Goal: Information Seeking & Learning: Compare options

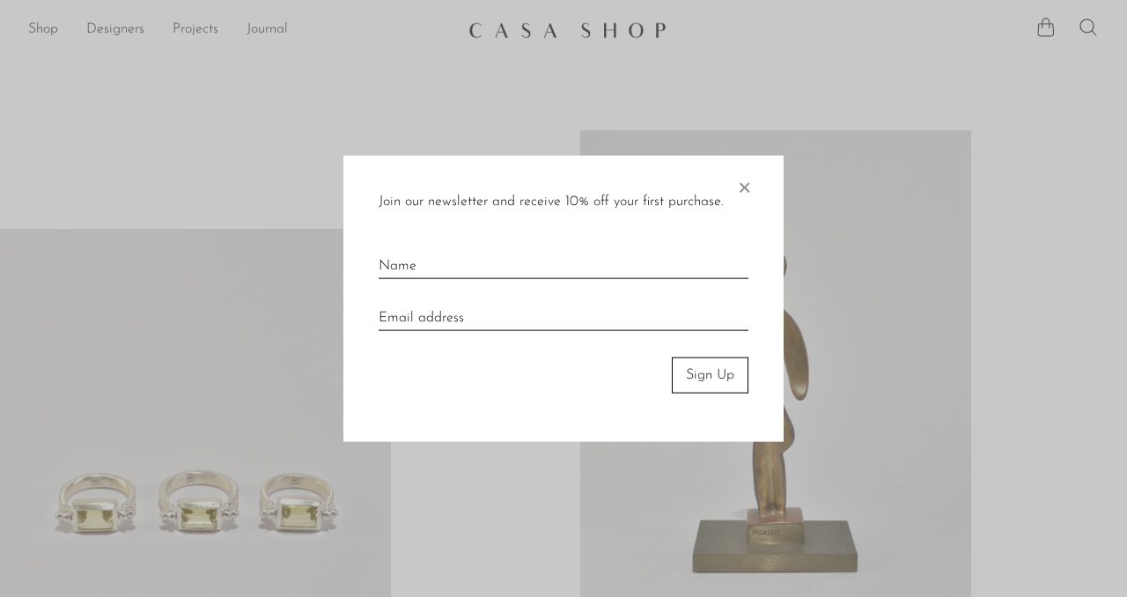
click at [743, 186] on span "×" at bounding box center [744, 184] width 18 height 56
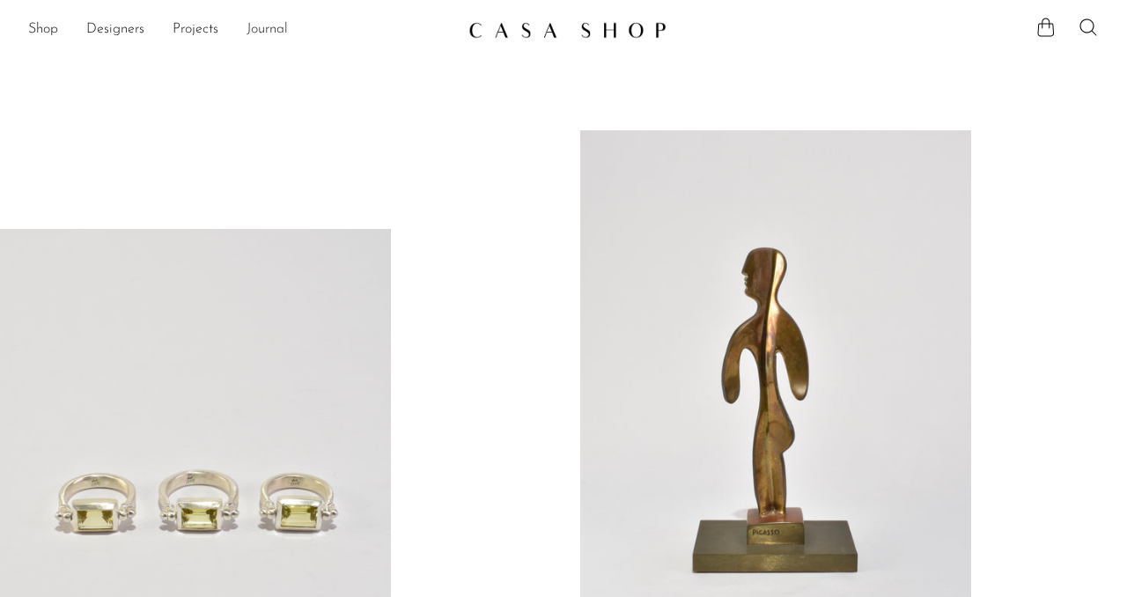
click at [254, 37] on link "Journal" at bounding box center [267, 29] width 41 height 23
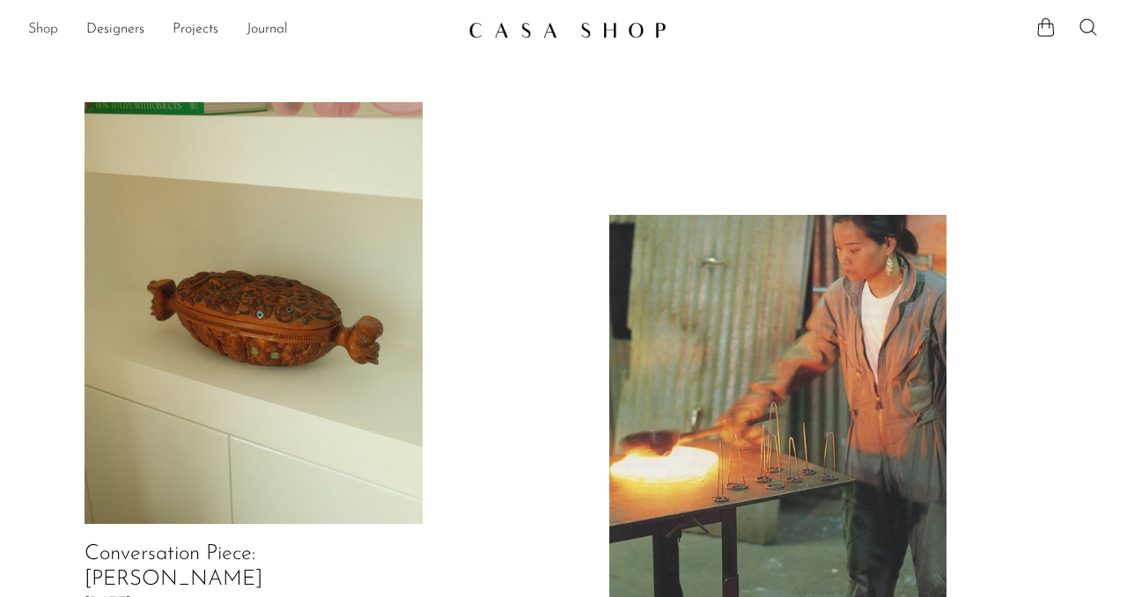
click at [43, 36] on link "Shop" at bounding box center [43, 29] width 30 height 23
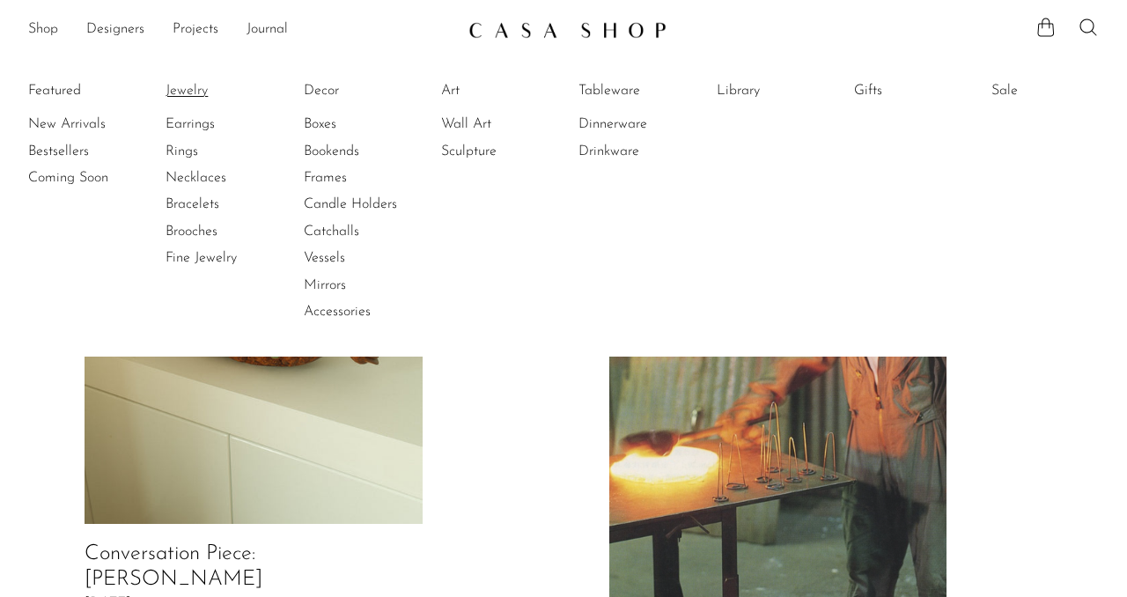
click at [198, 90] on link "Jewelry" at bounding box center [232, 90] width 132 height 19
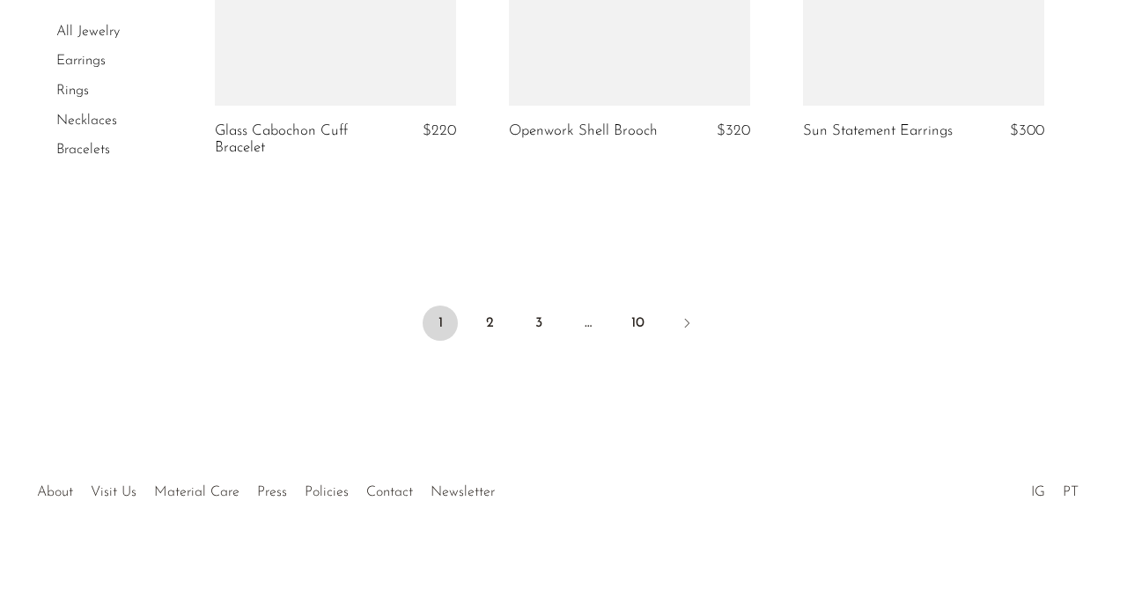
scroll to position [4921, 0]
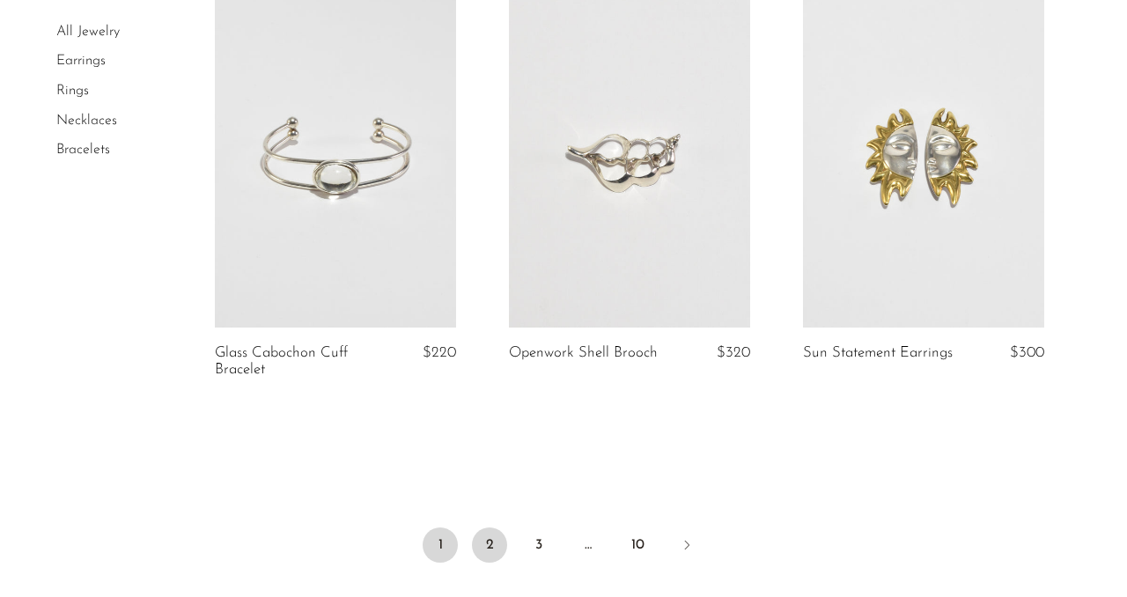
click at [490, 549] on link "2" at bounding box center [489, 544] width 35 height 35
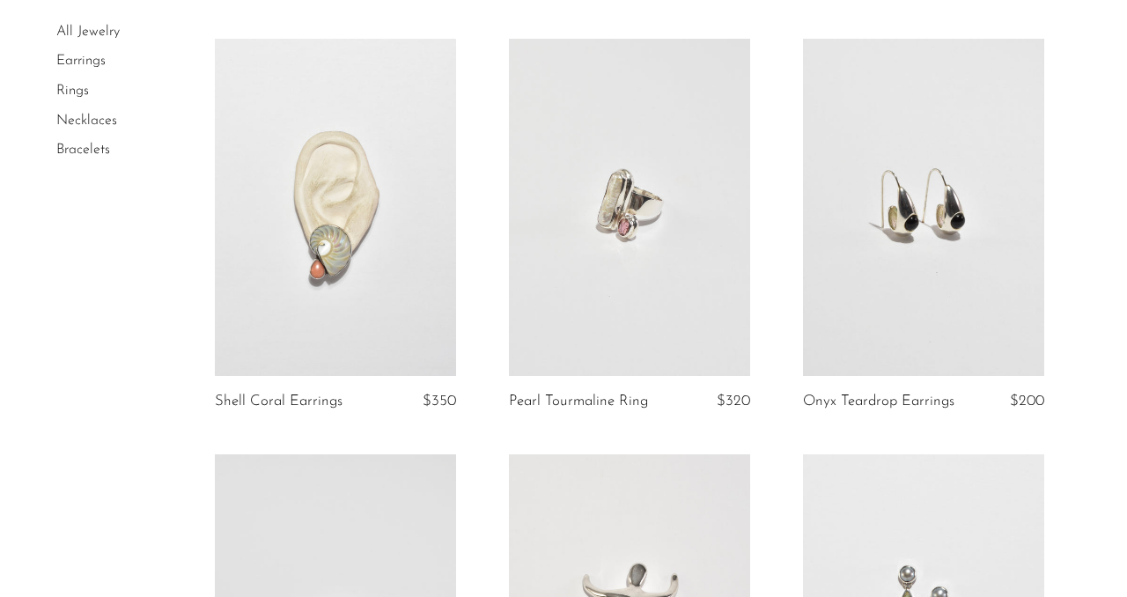
scroll to position [1843, 0]
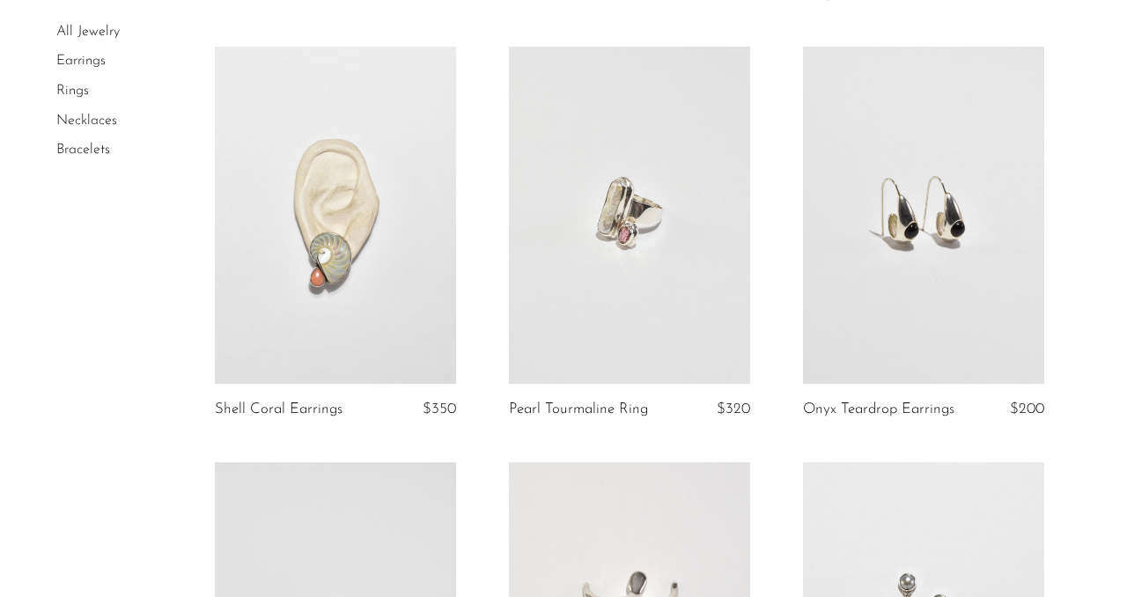
click at [400, 304] on link at bounding box center [335, 216] width 241 height 338
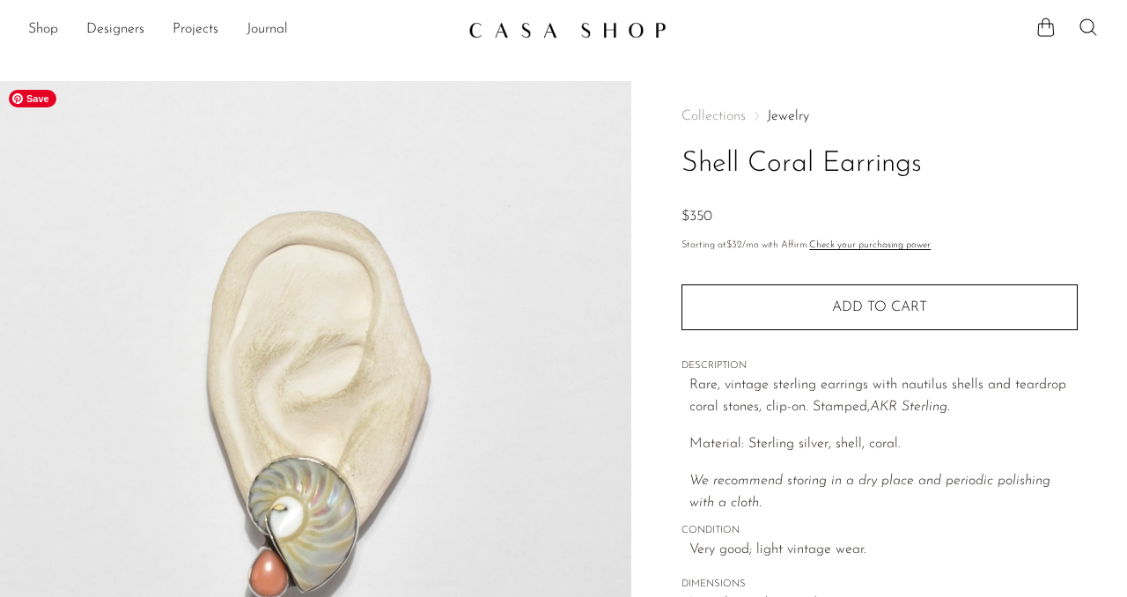
click at [33, 98] on span "Save" at bounding box center [33, 99] width 48 height 18
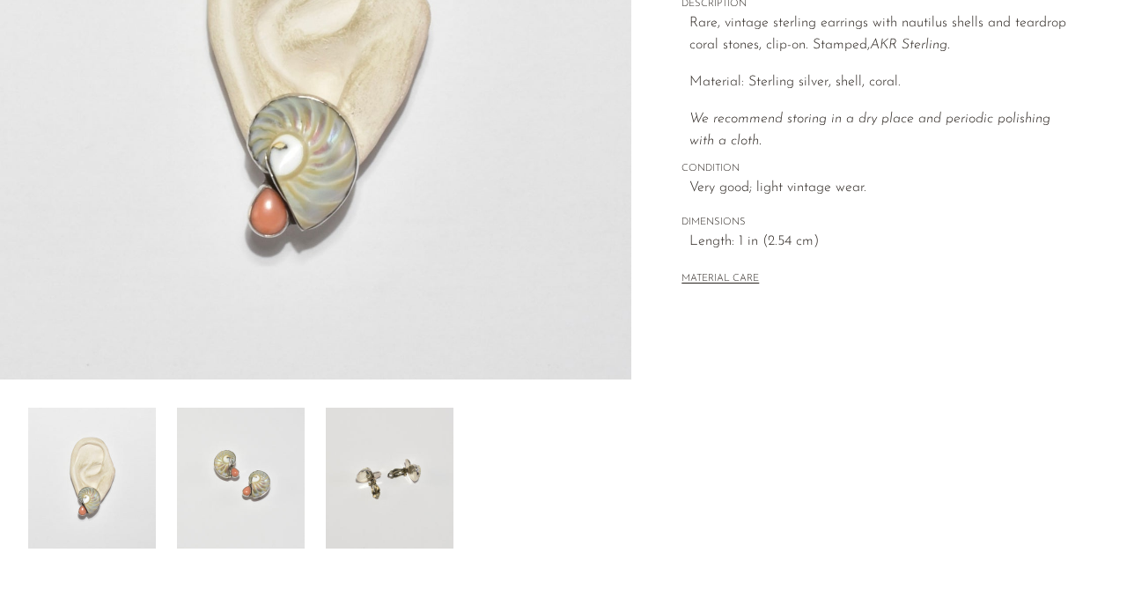
scroll to position [430, 0]
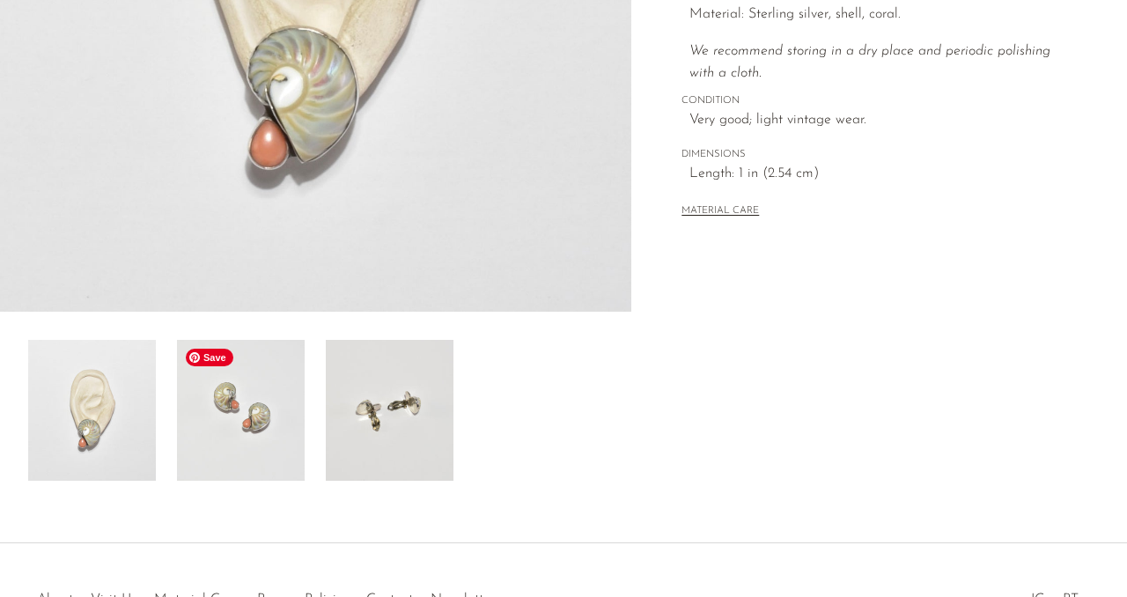
click at [280, 443] on img at bounding box center [241, 410] width 128 height 141
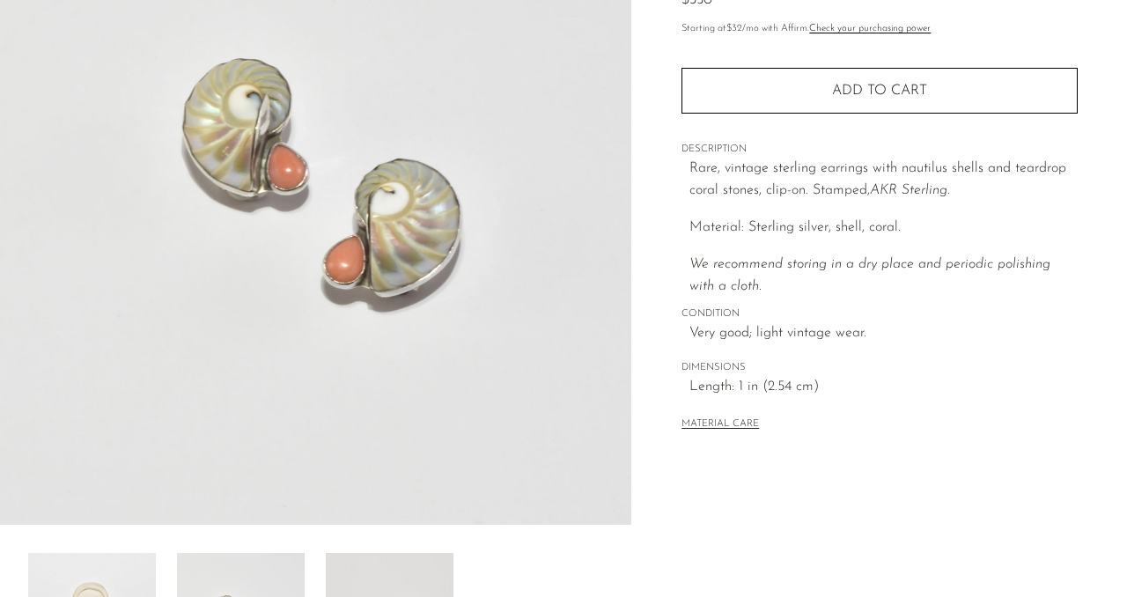
scroll to position [179, 0]
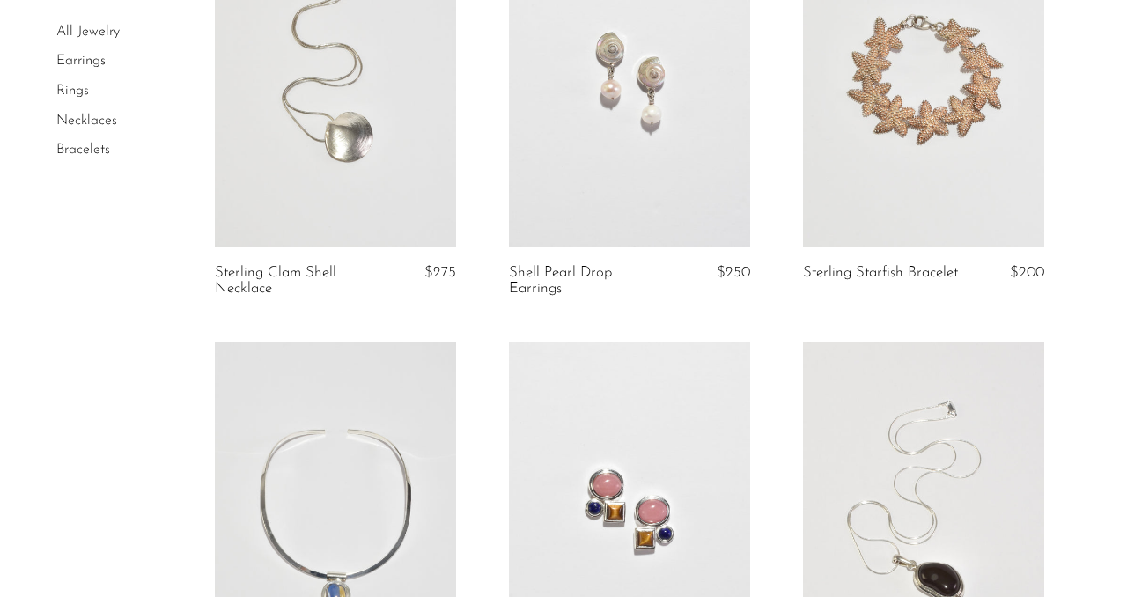
scroll to position [2866, 0]
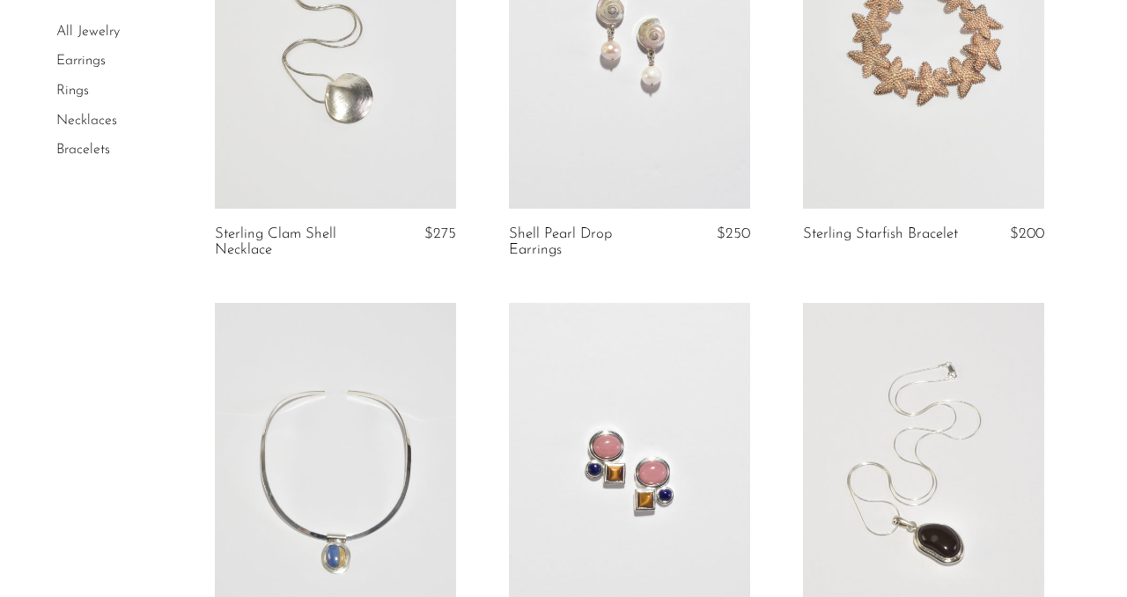
click at [590, 141] on link at bounding box center [629, 40] width 241 height 338
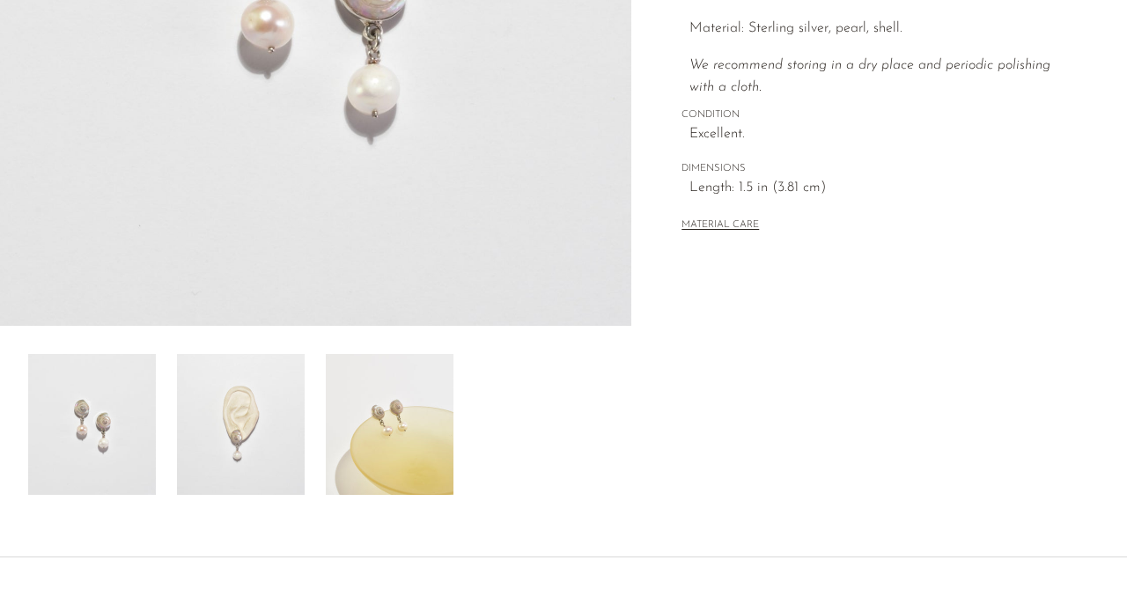
scroll to position [549, 0]
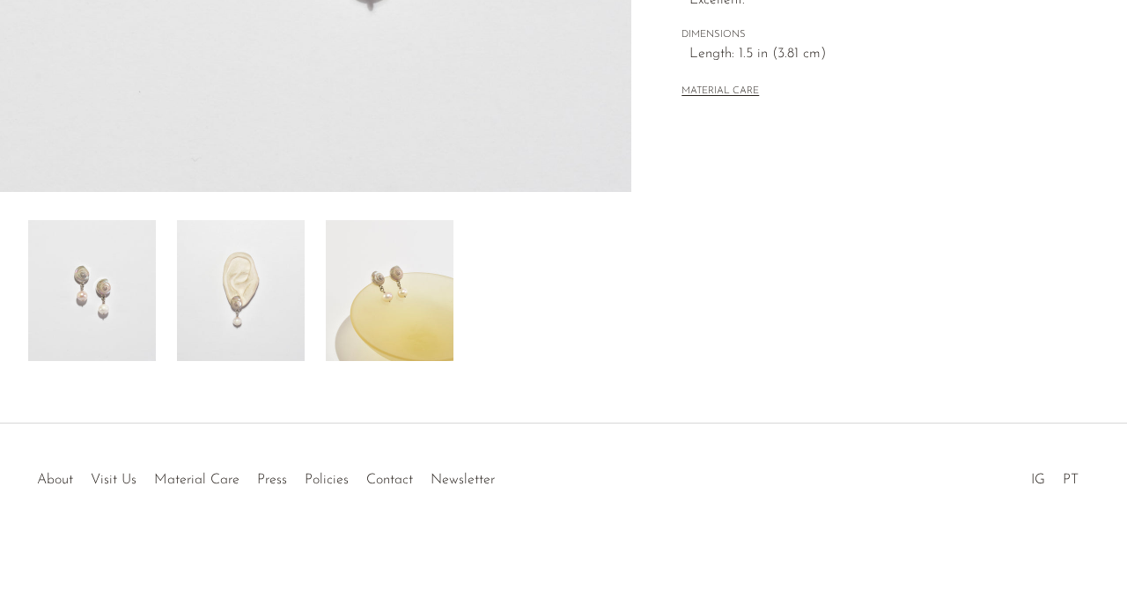
click at [409, 305] on img at bounding box center [390, 290] width 128 height 141
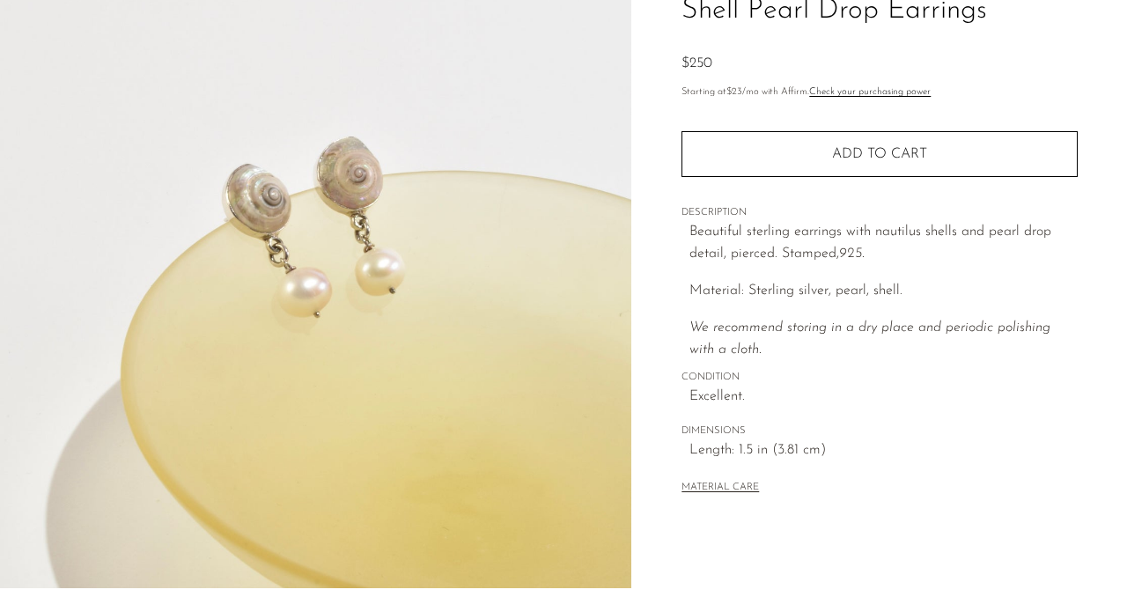
scroll to position [137, 0]
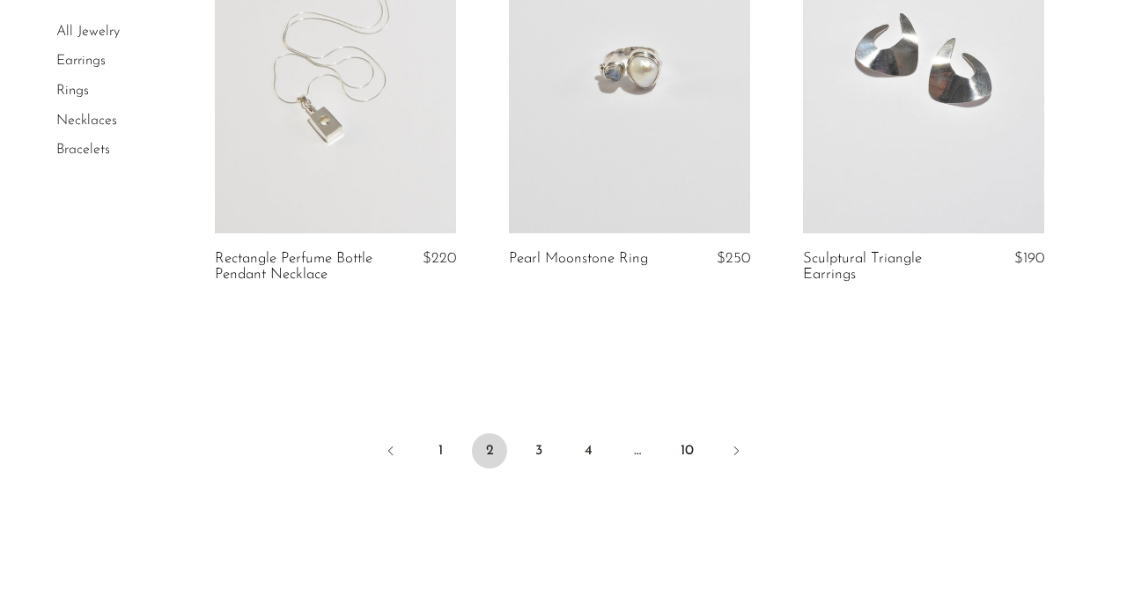
scroll to position [5009, 0]
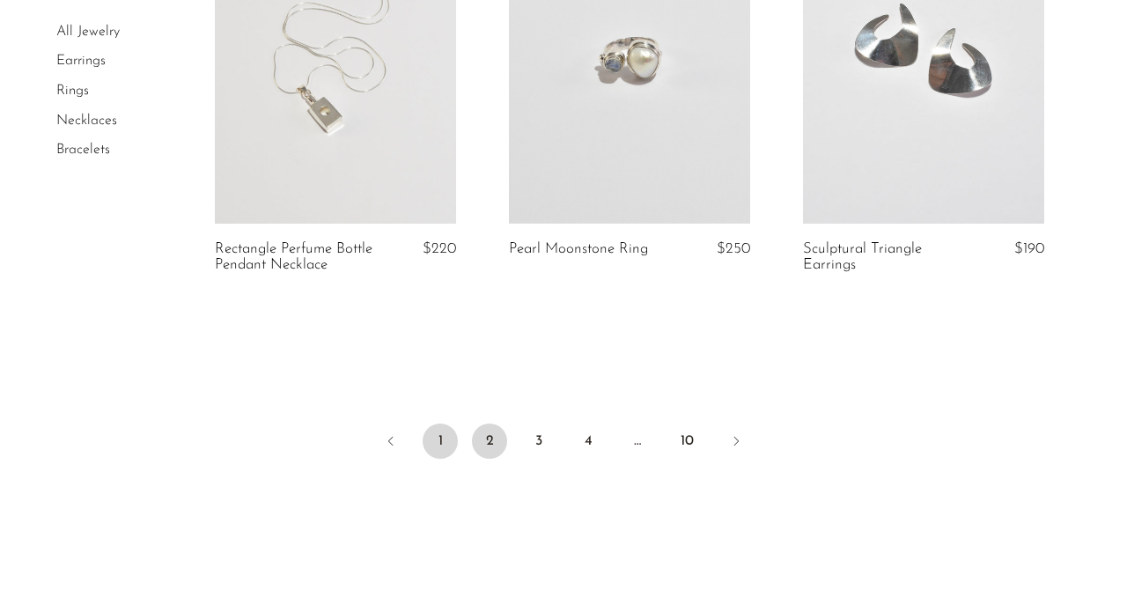
click at [433, 438] on link "1" at bounding box center [440, 440] width 35 height 35
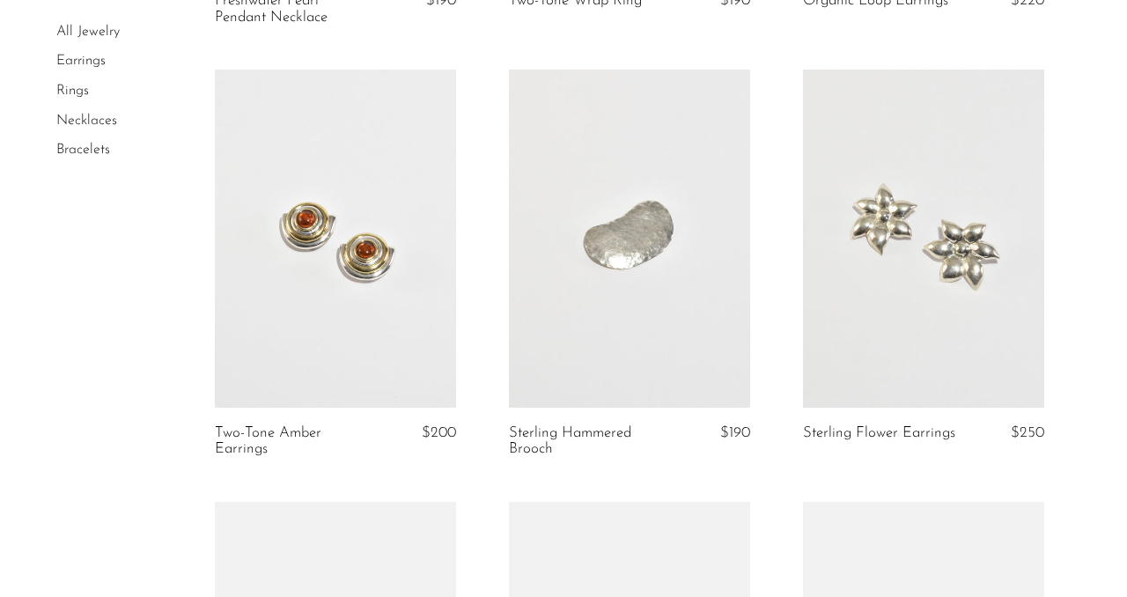
scroll to position [526, 0]
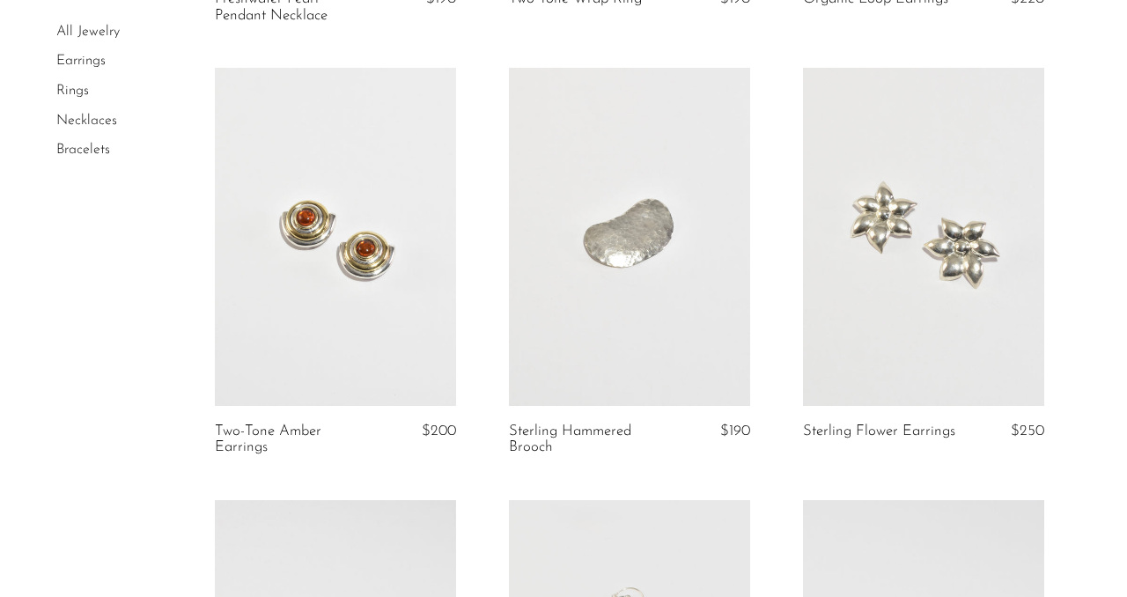
click at [871, 302] on link at bounding box center [923, 237] width 241 height 338
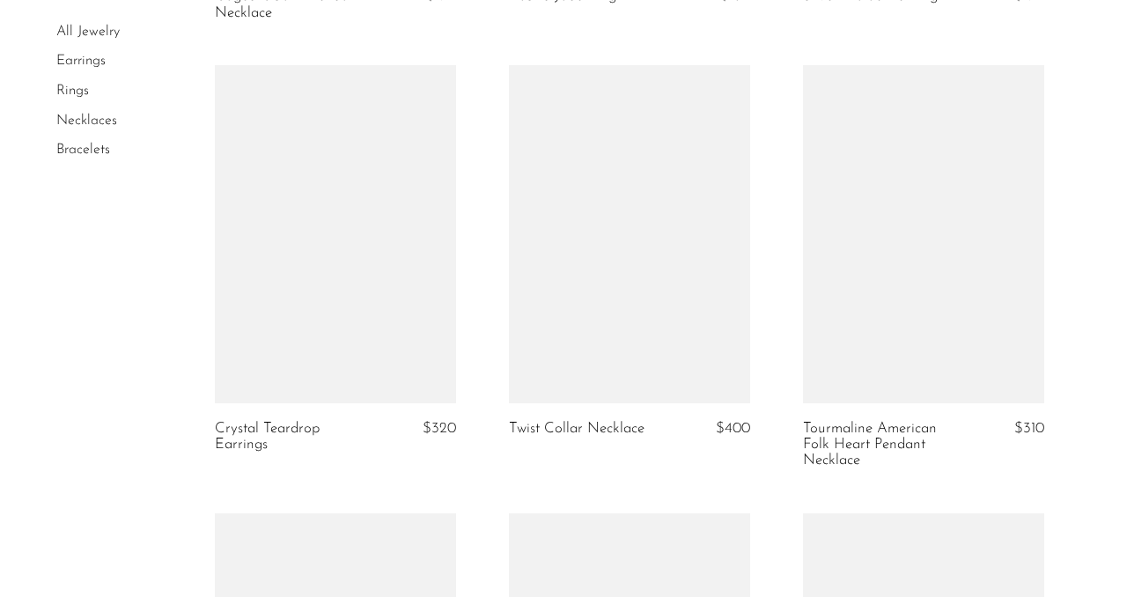
scroll to position [4400, 0]
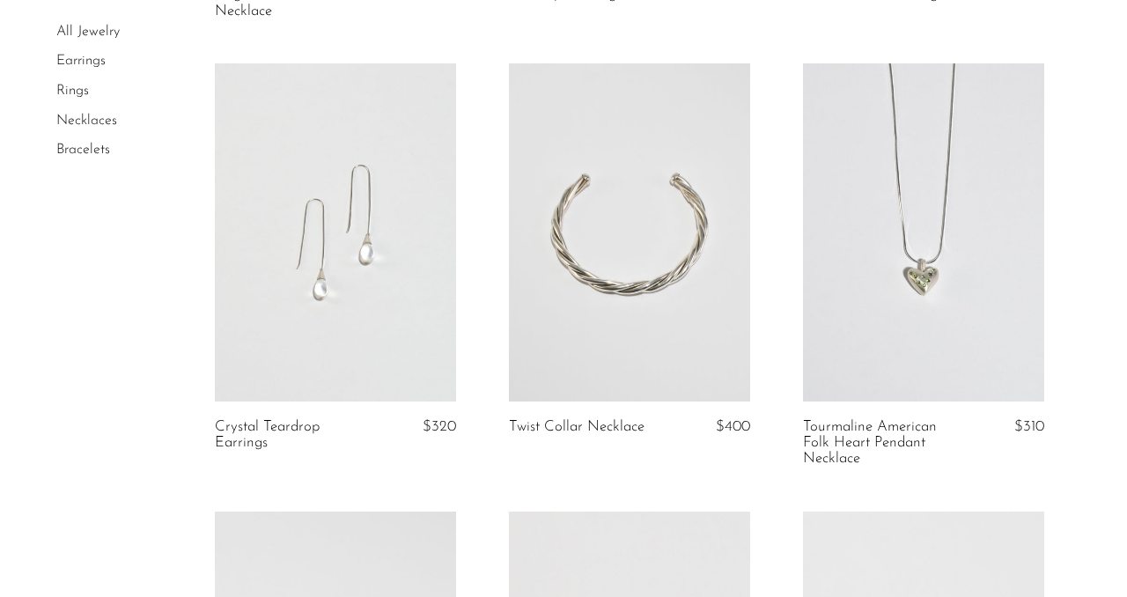
click at [392, 287] on link at bounding box center [335, 232] width 241 height 338
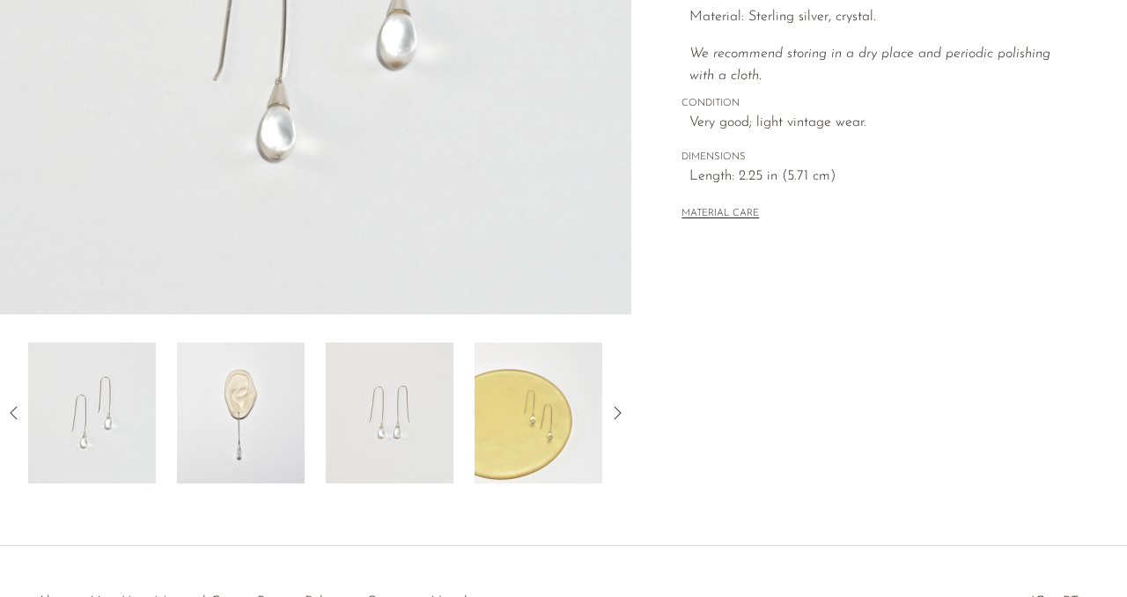
scroll to position [431, 0]
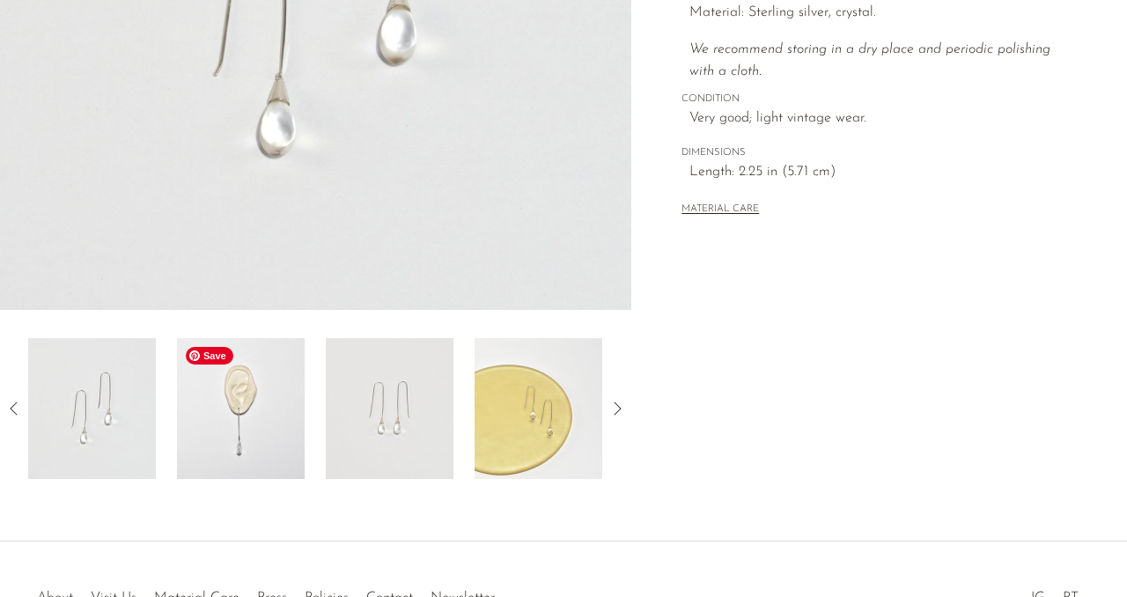
click at [283, 444] on img at bounding box center [241, 408] width 128 height 141
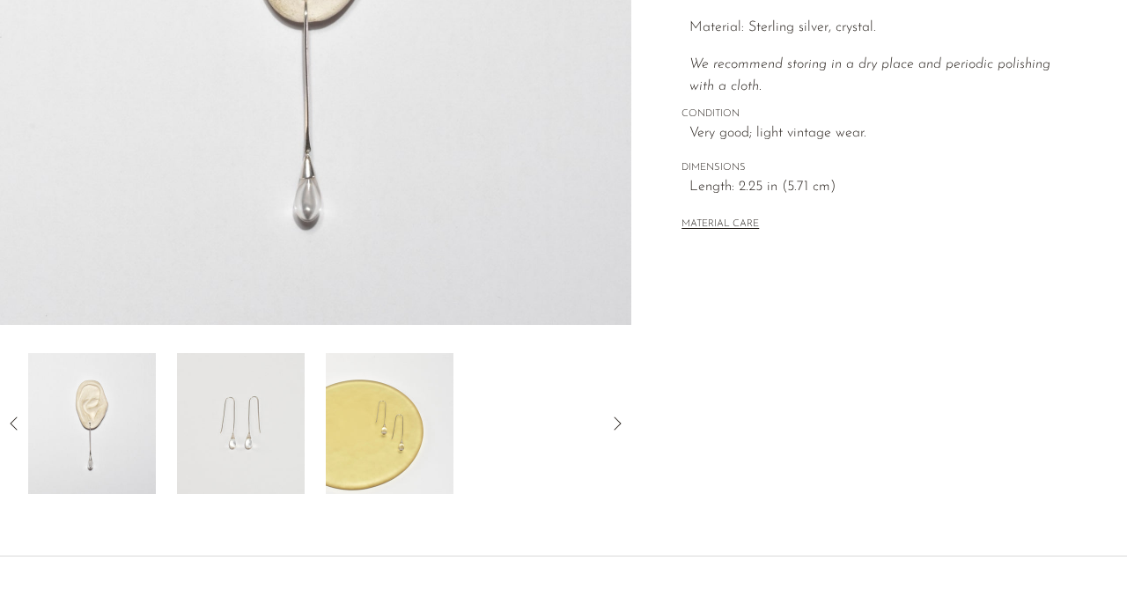
scroll to position [416, 0]
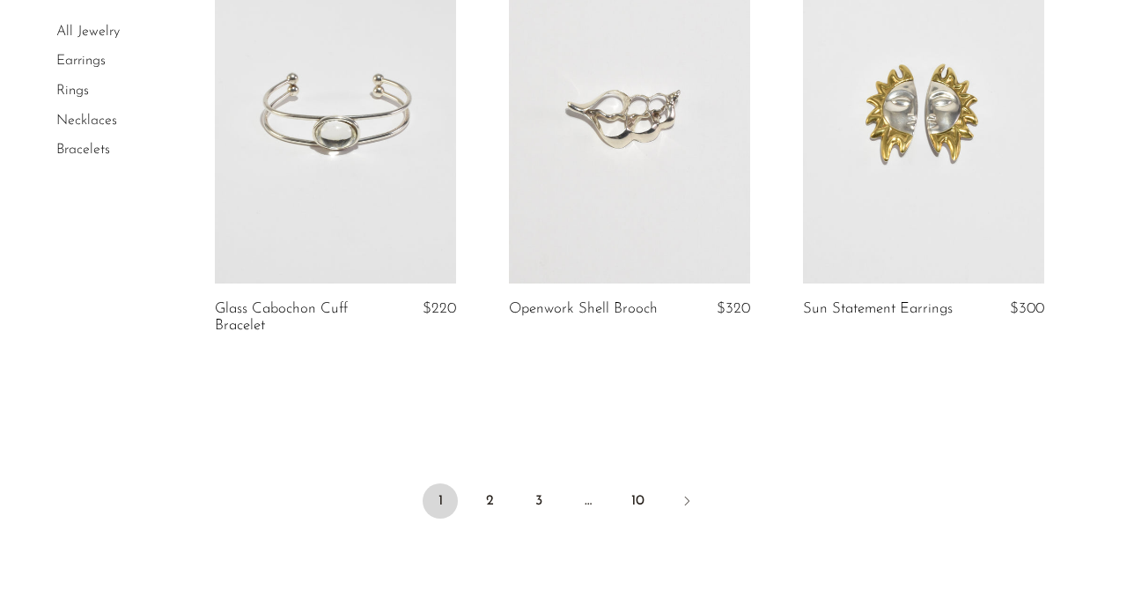
scroll to position [4970, 0]
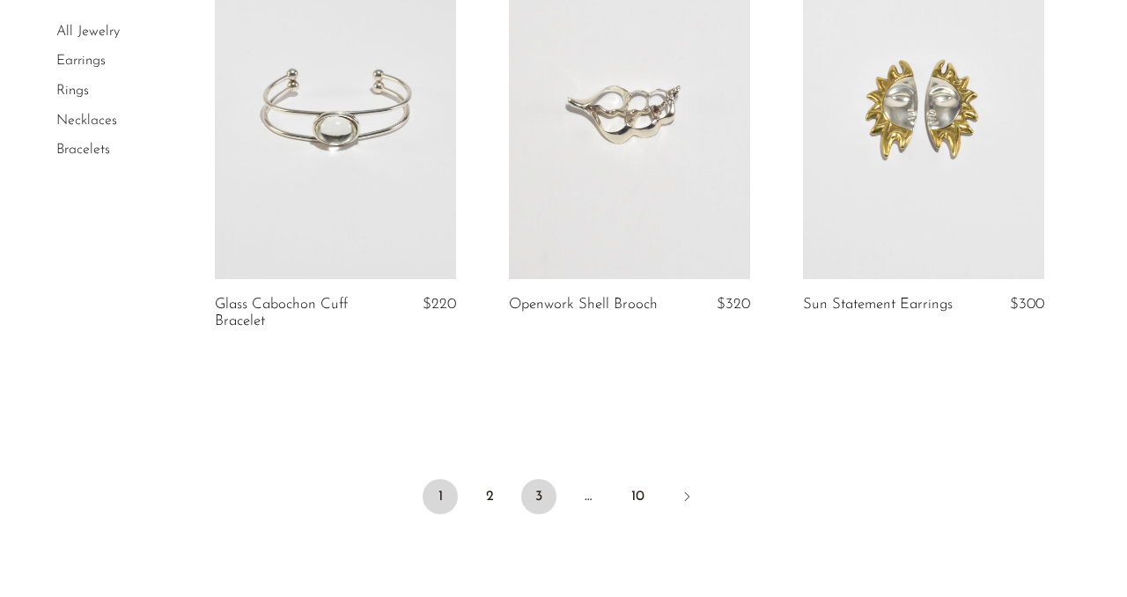
click at [528, 502] on link "3" at bounding box center [538, 496] width 35 height 35
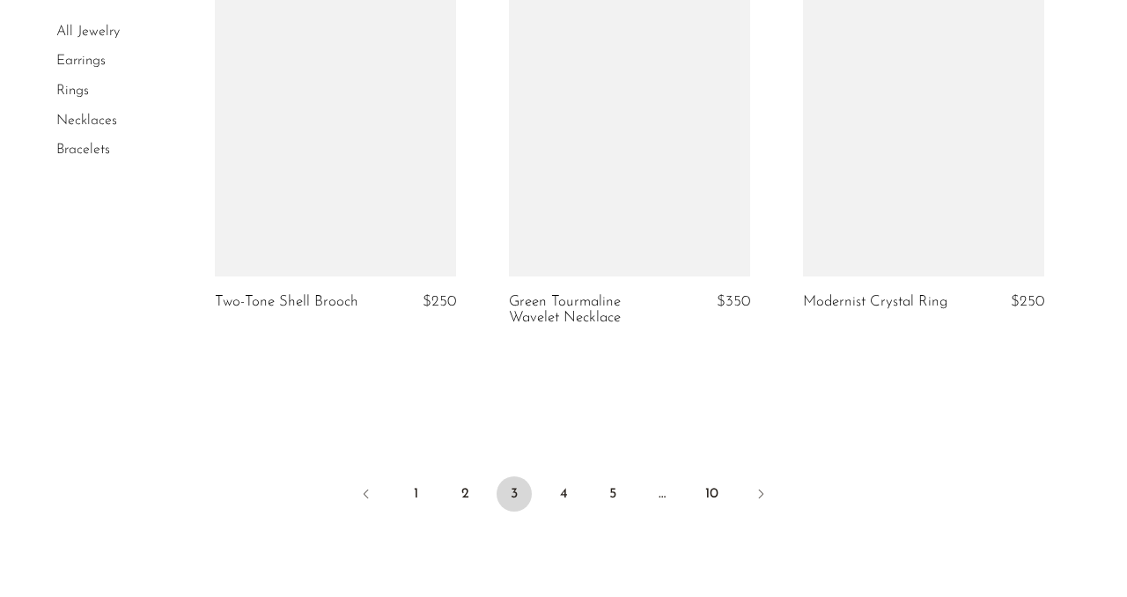
scroll to position [4958, 0]
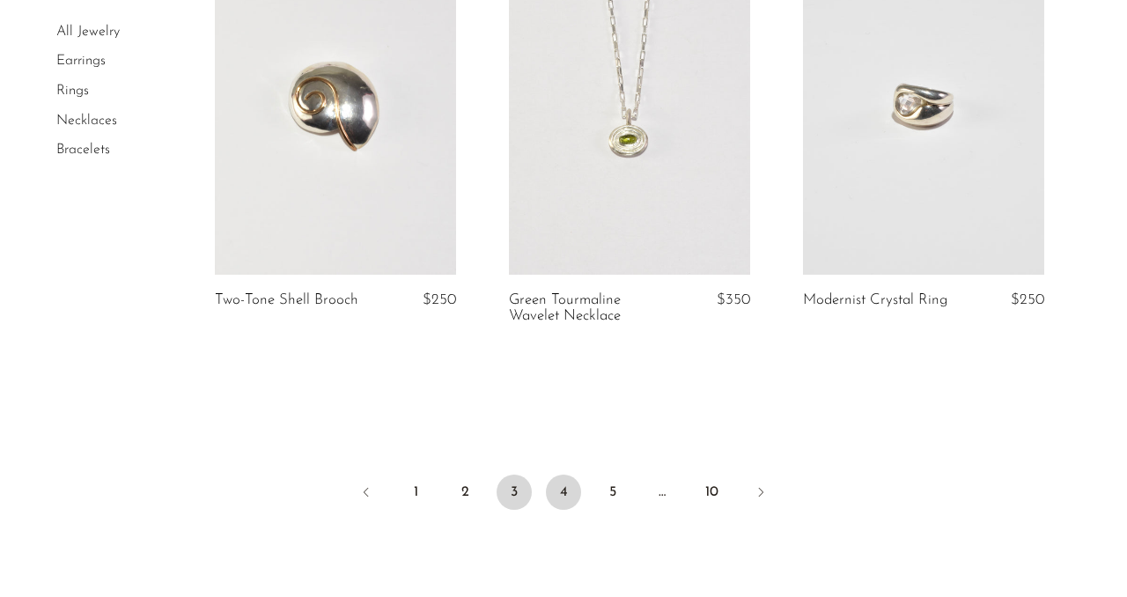
click at [557, 480] on link "4" at bounding box center [563, 492] width 35 height 35
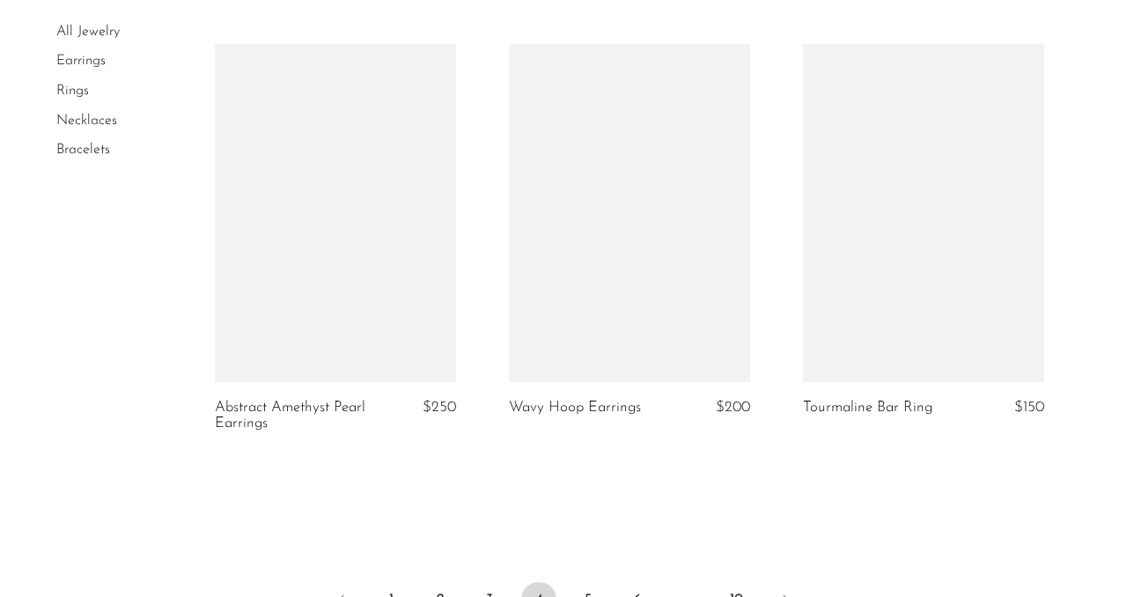
scroll to position [5134, 0]
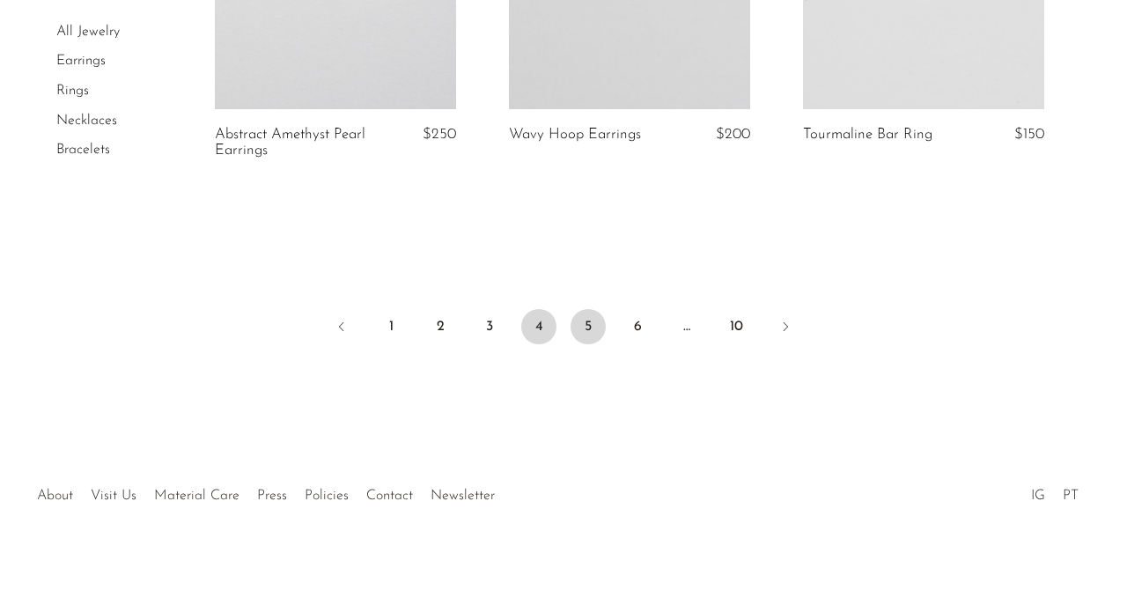
click at [597, 319] on link "5" at bounding box center [587, 326] width 35 height 35
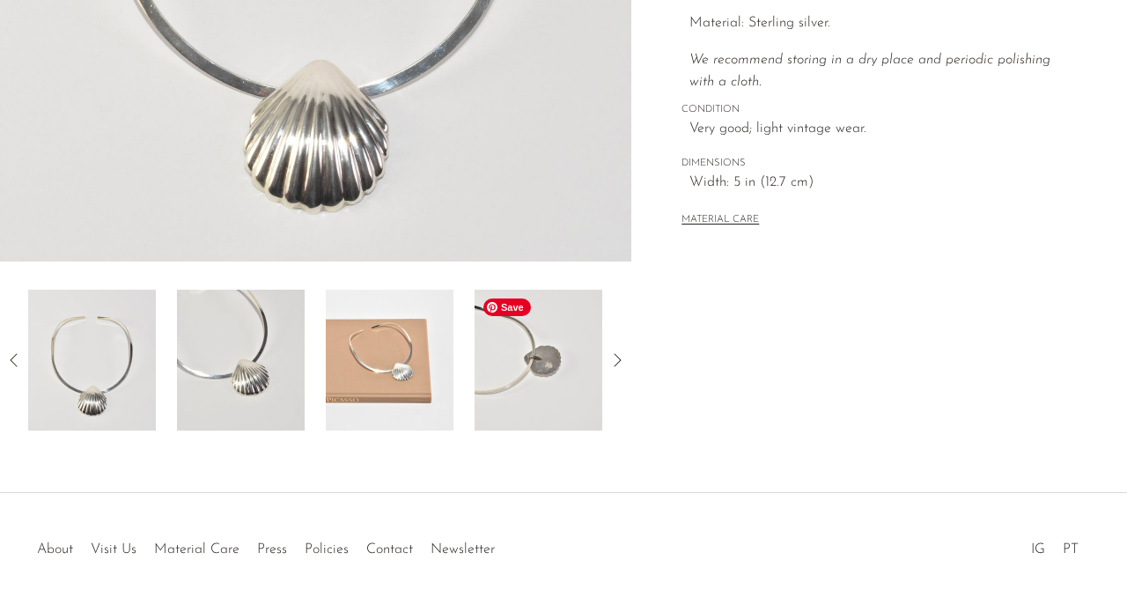
scroll to position [492, 0]
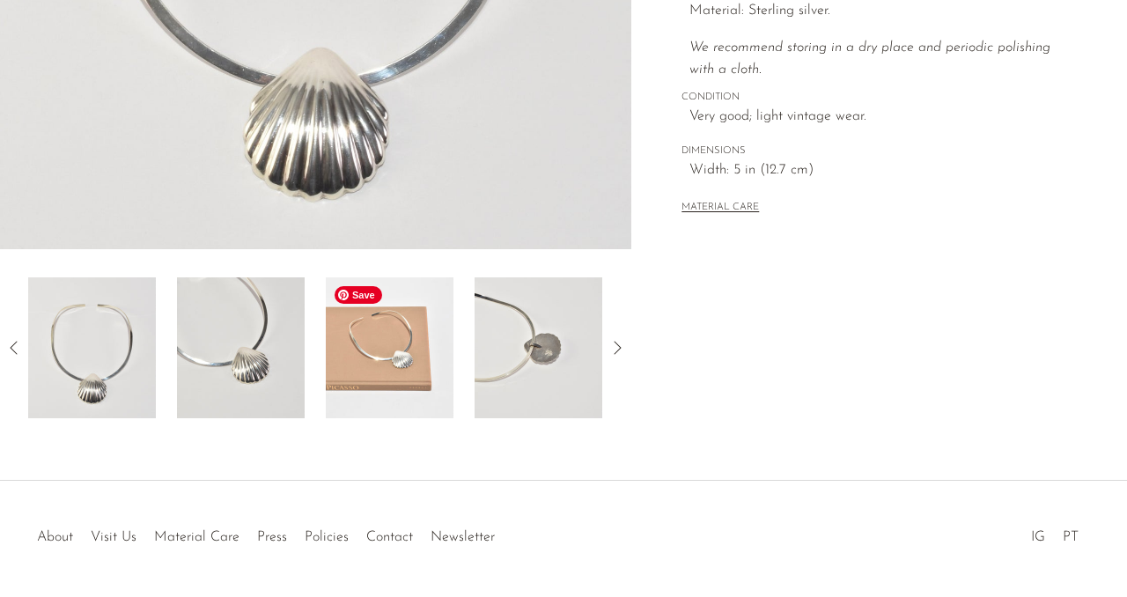
click at [416, 386] on img at bounding box center [390, 347] width 128 height 141
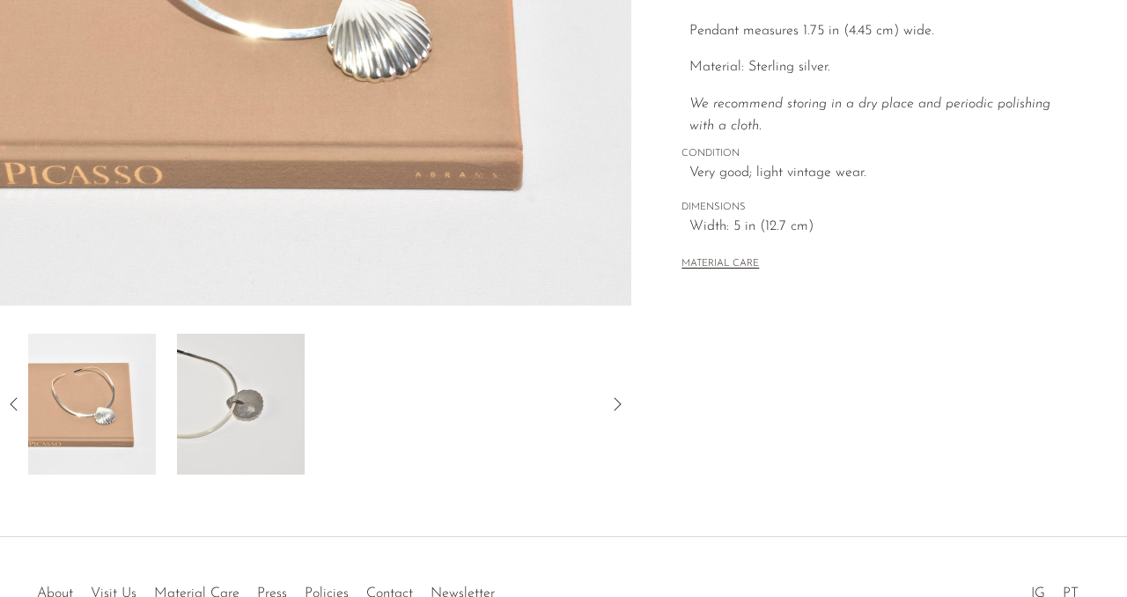
scroll to position [448, 0]
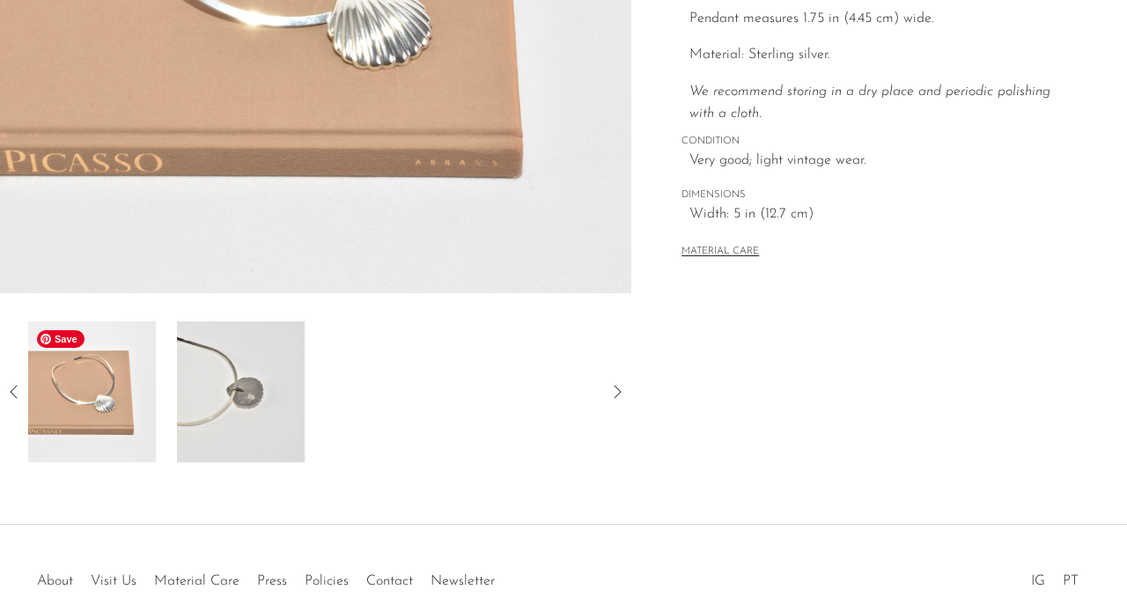
click at [113, 403] on img at bounding box center [92, 391] width 128 height 141
click at [231, 403] on img at bounding box center [241, 391] width 128 height 141
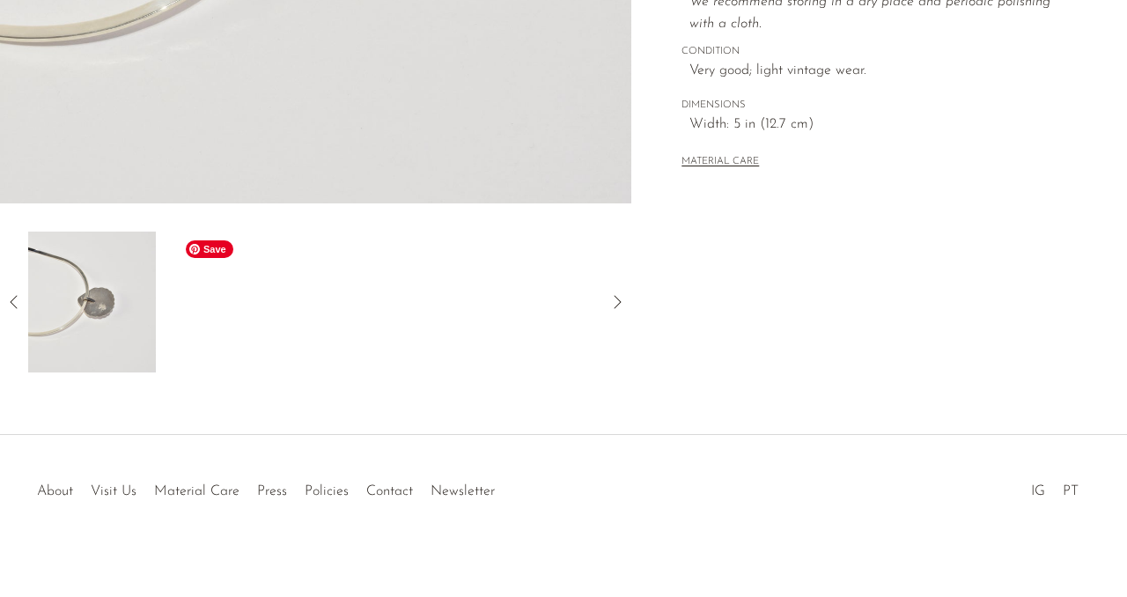
scroll to position [541, 0]
click at [17, 296] on icon at bounding box center [14, 299] width 21 height 21
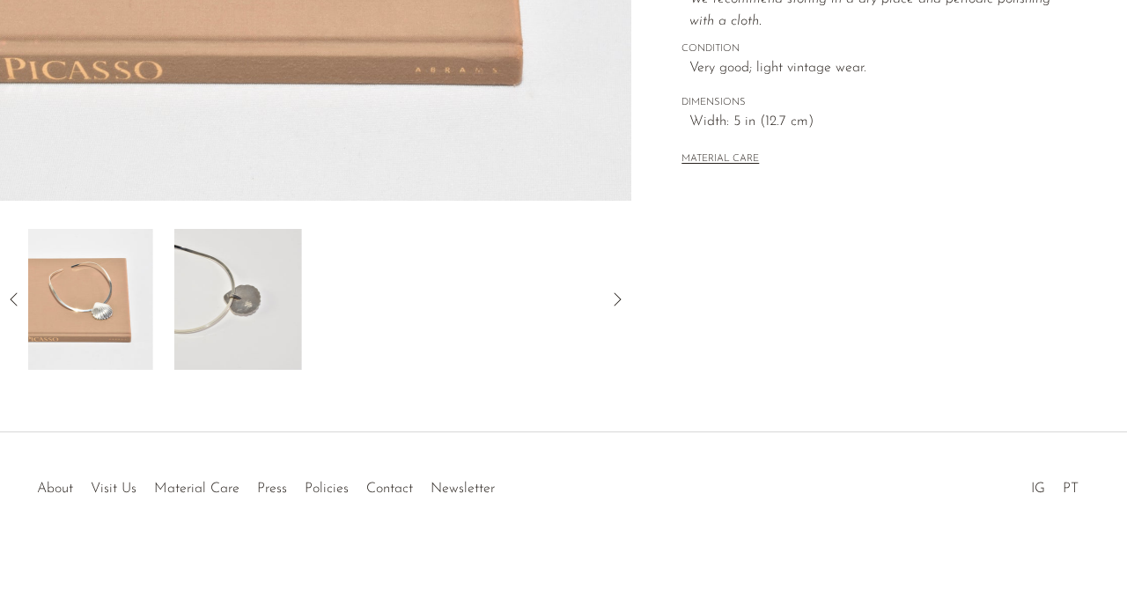
click at [17, 296] on icon at bounding box center [14, 299] width 21 height 21
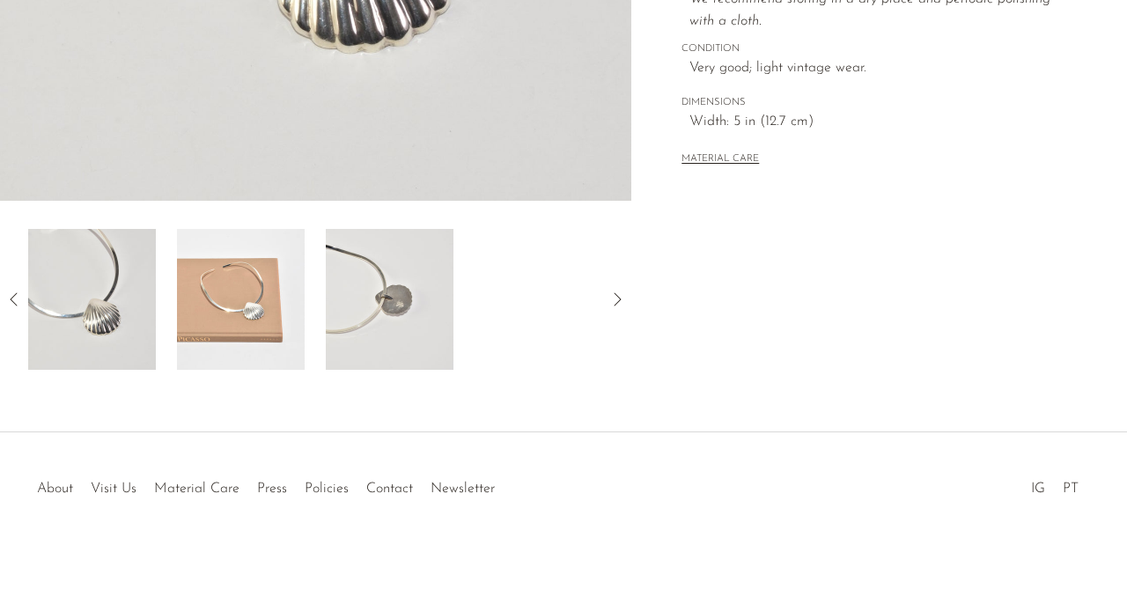
click at [17, 295] on icon at bounding box center [14, 299] width 21 height 21
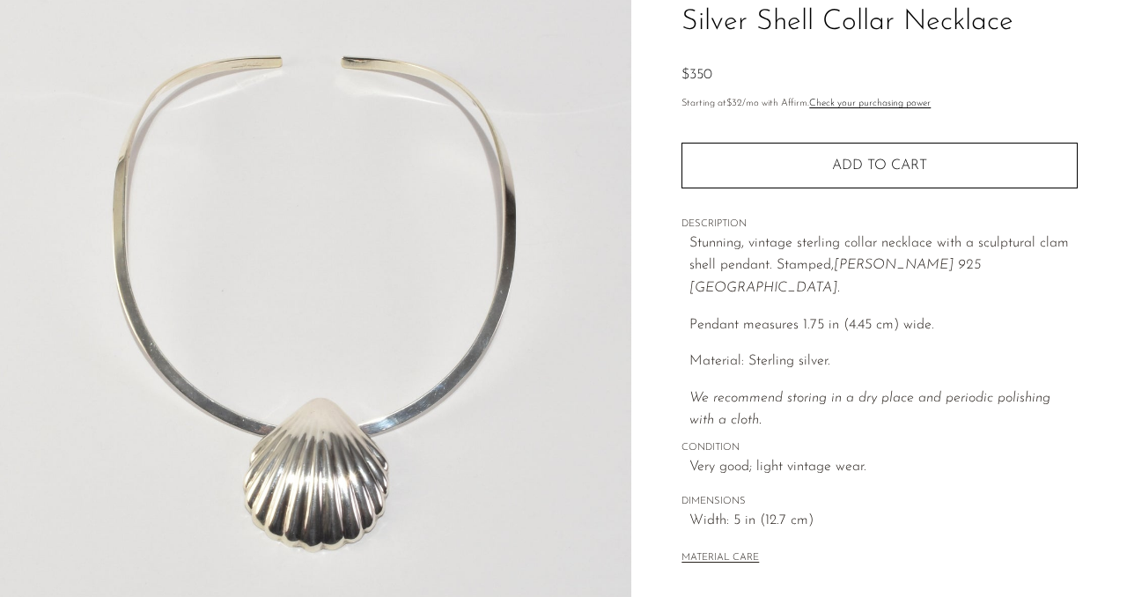
scroll to position [139, 0]
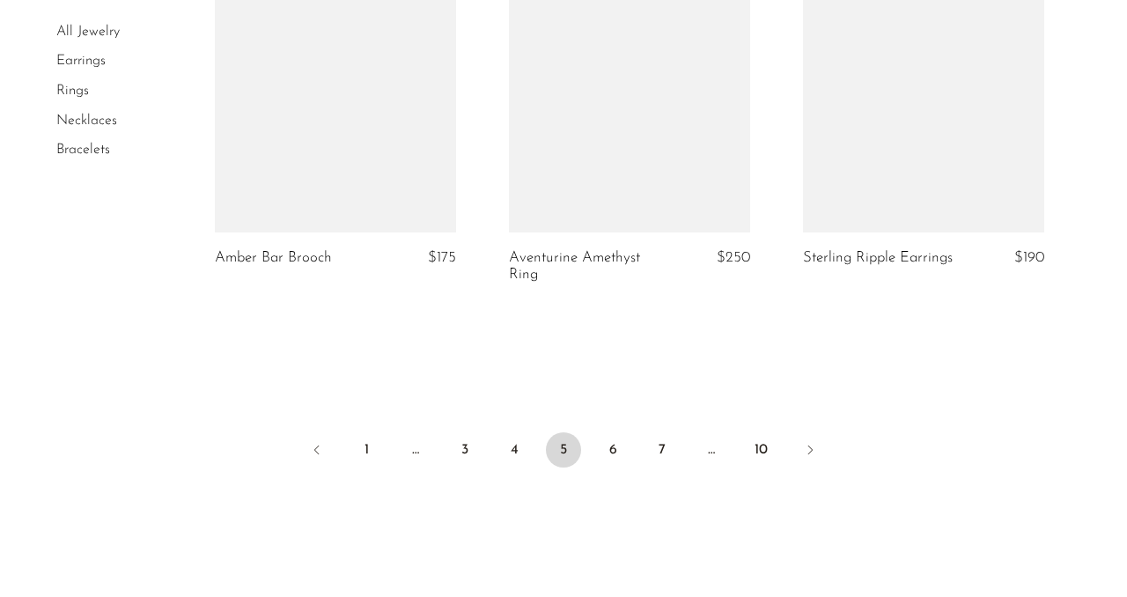
scroll to position [5027, 0]
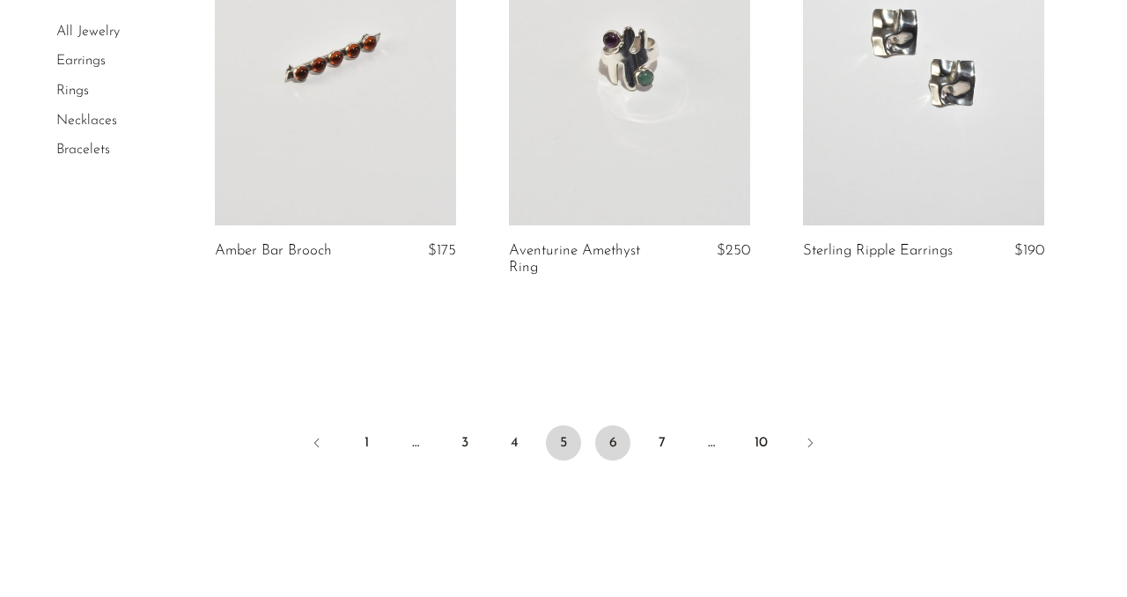
click at [615, 455] on link "6" at bounding box center [612, 442] width 35 height 35
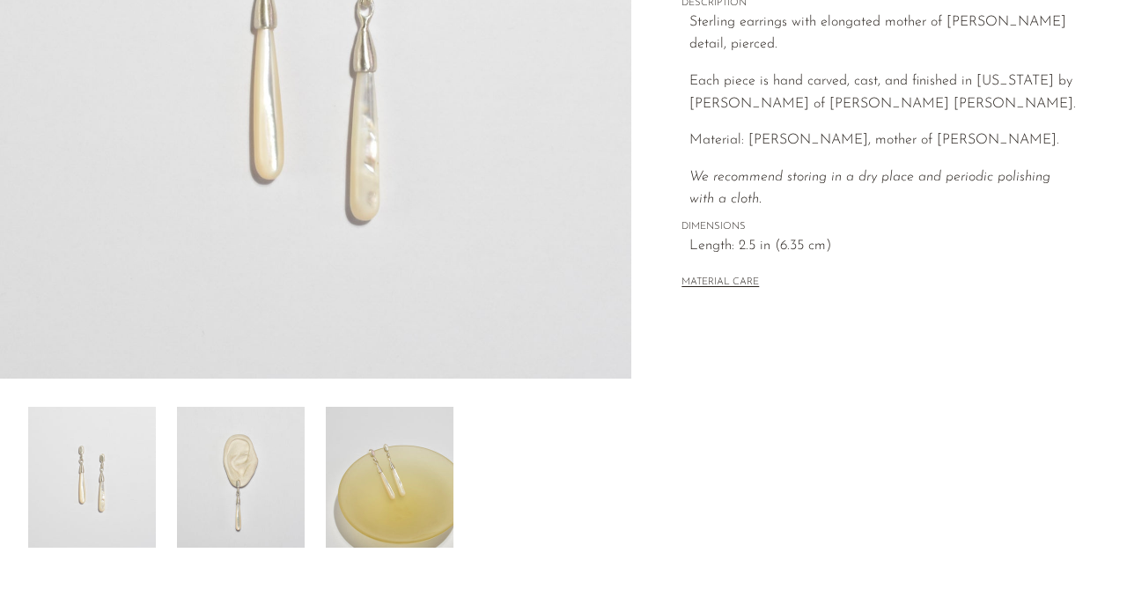
scroll to position [367, 0]
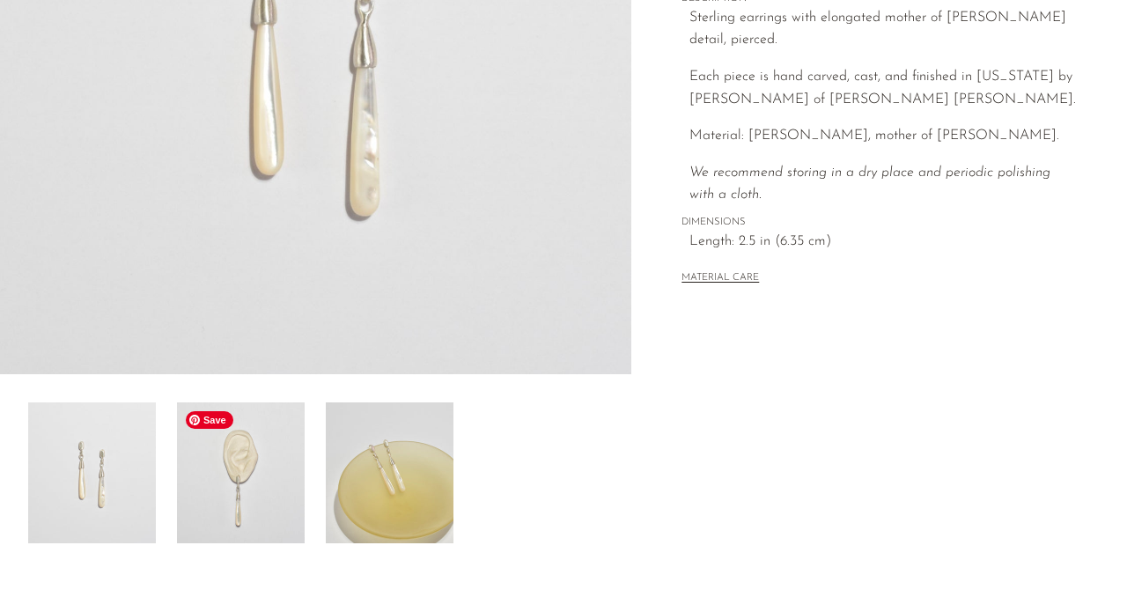
click at [239, 490] on img at bounding box center [241, 472] width 128 height 141
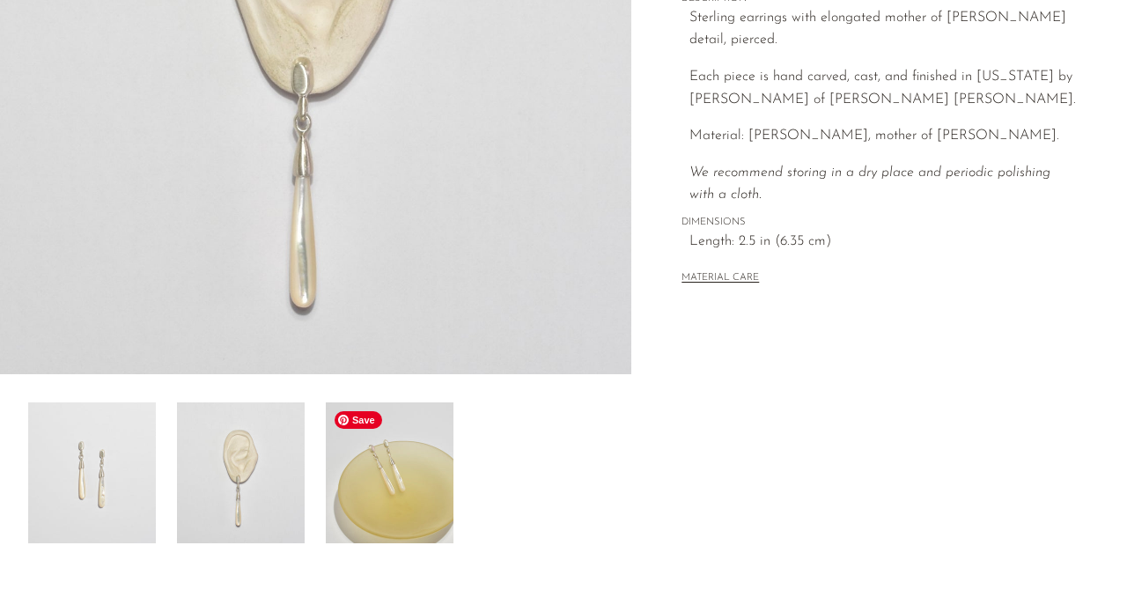
click at [380, 495] on img at bounding box center [390, 472] width 128 height 141
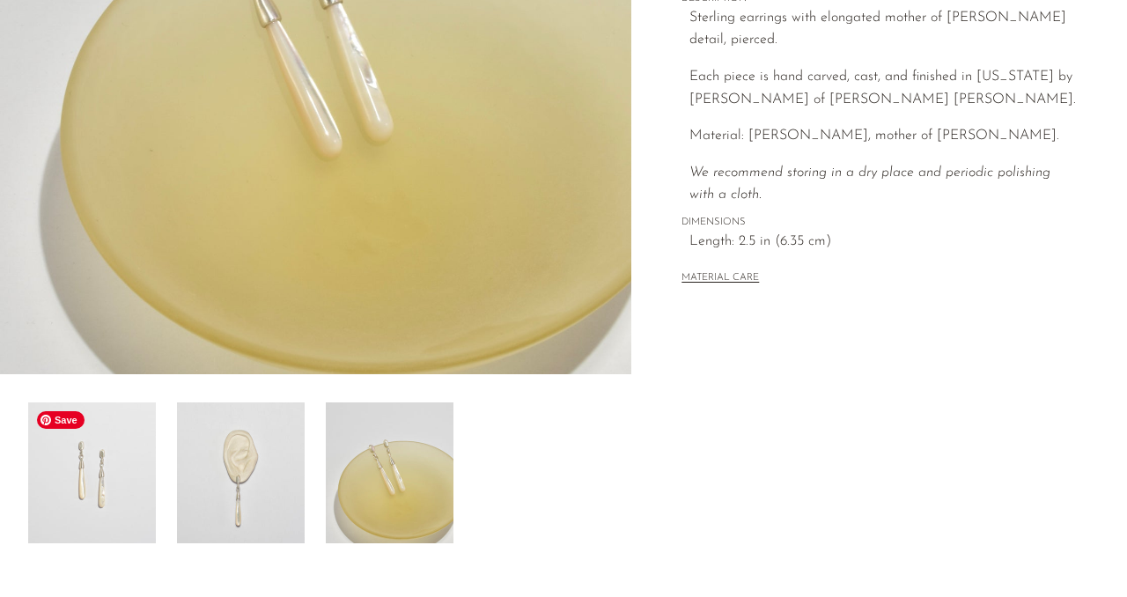
click at [97, 484] on img at bounding box center [92, 472] width 128 height 141
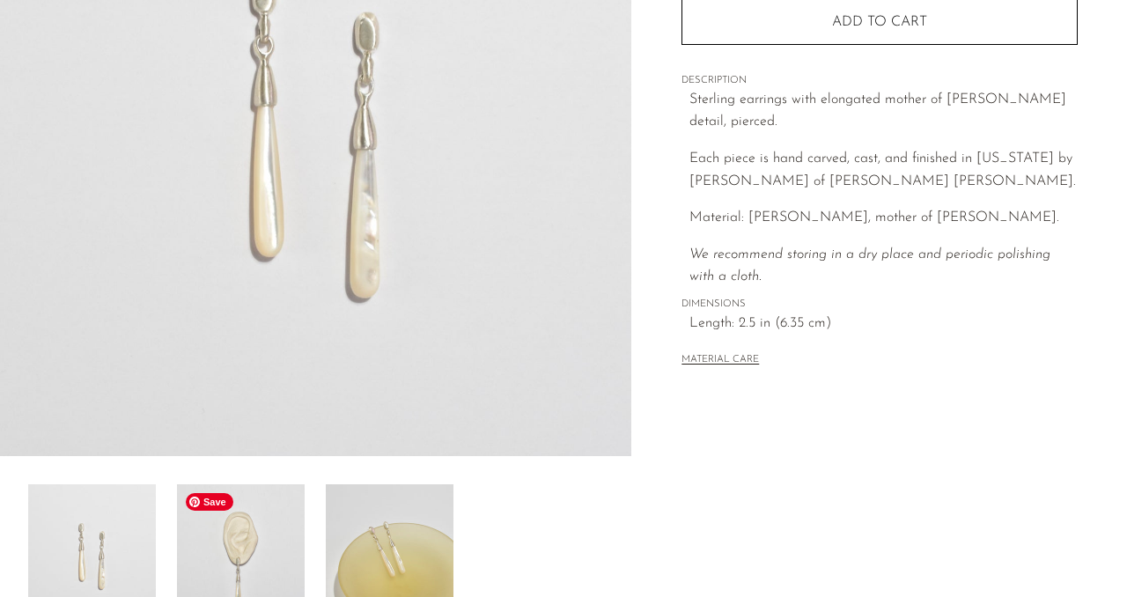
scroll to position [284, 0]
click at [261, 548] on img at bounding box center [241, 555] width 128 height 141
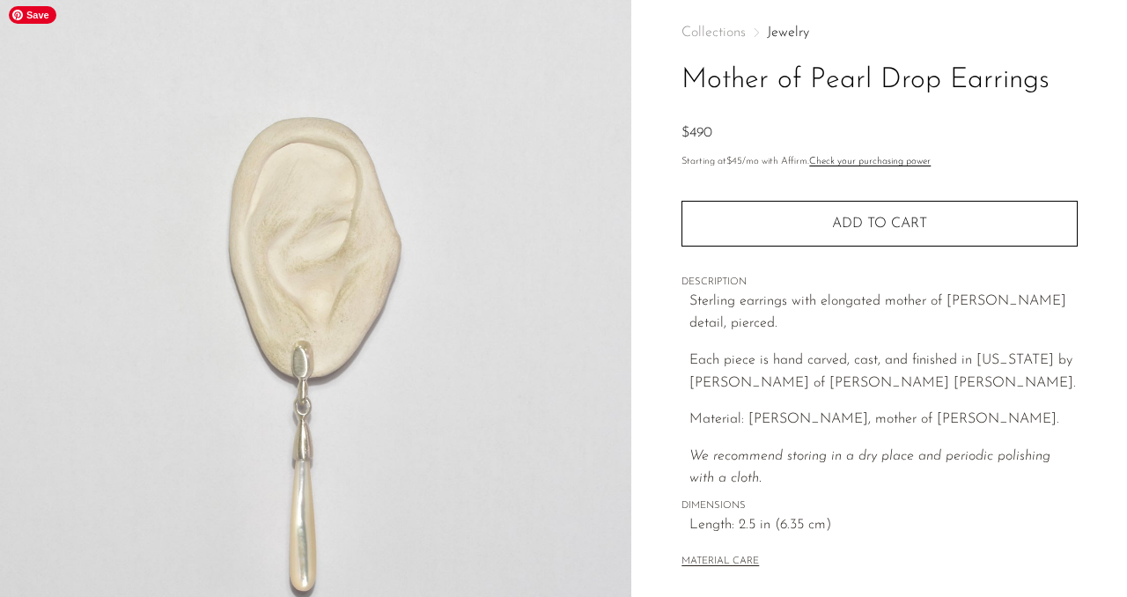
scroll to position [66, 0]
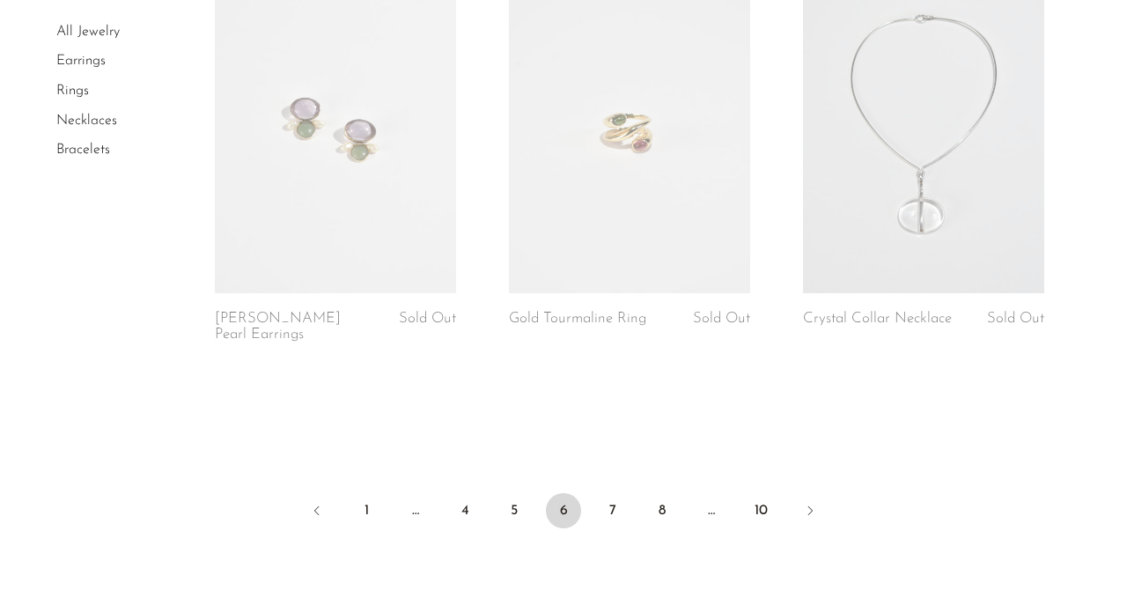
scroll to position [5158, 0]
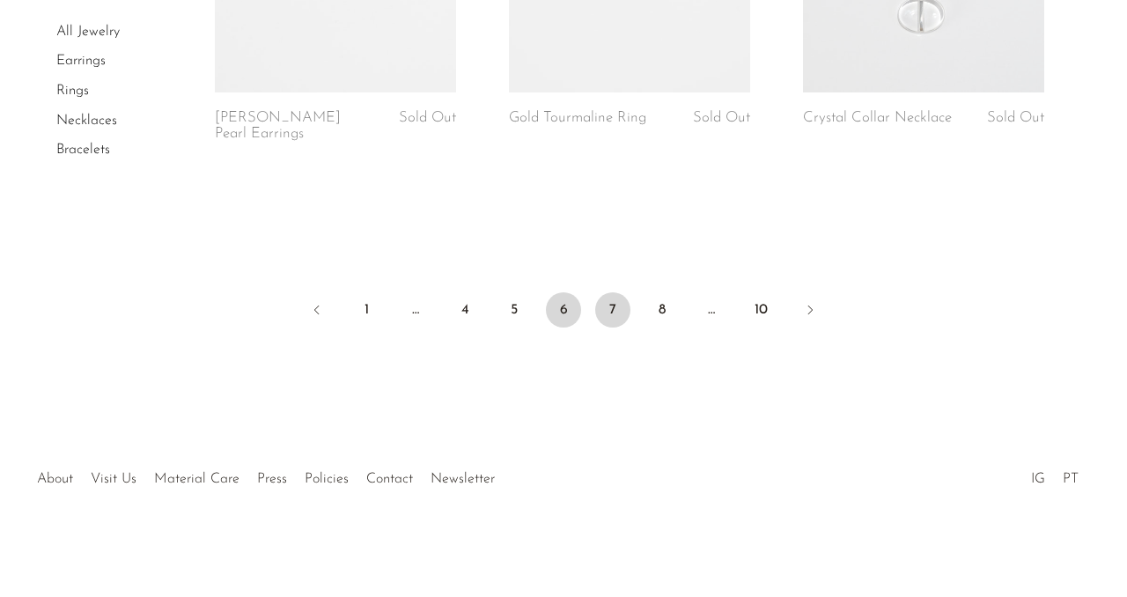
click at [617, 296] on link "7" at bounding box center [612, 309] width 35 height 35
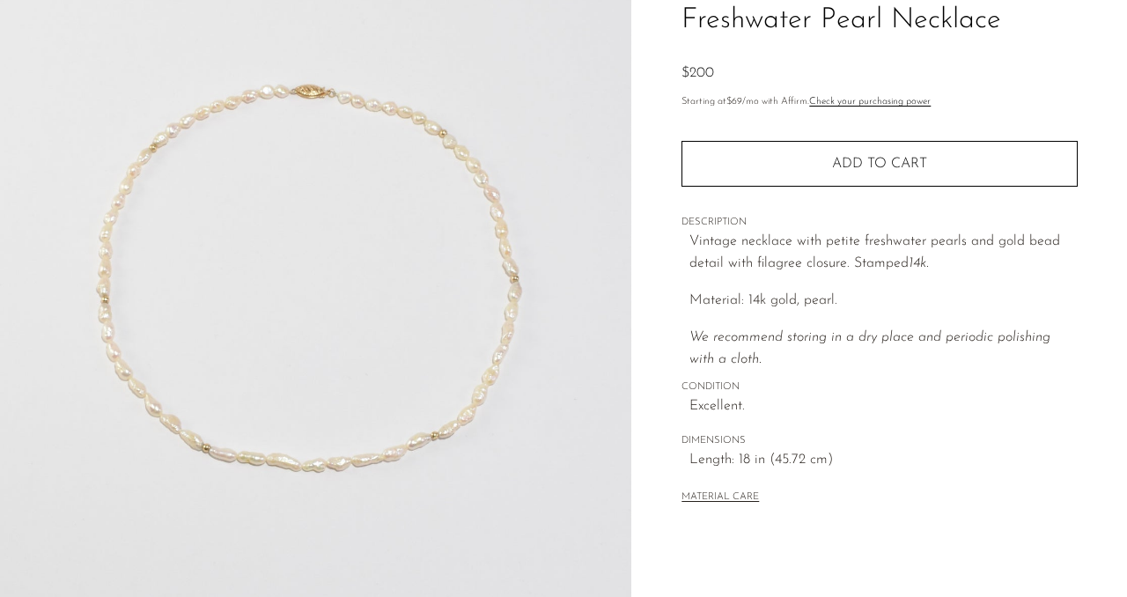
scroll to position [139, 0]
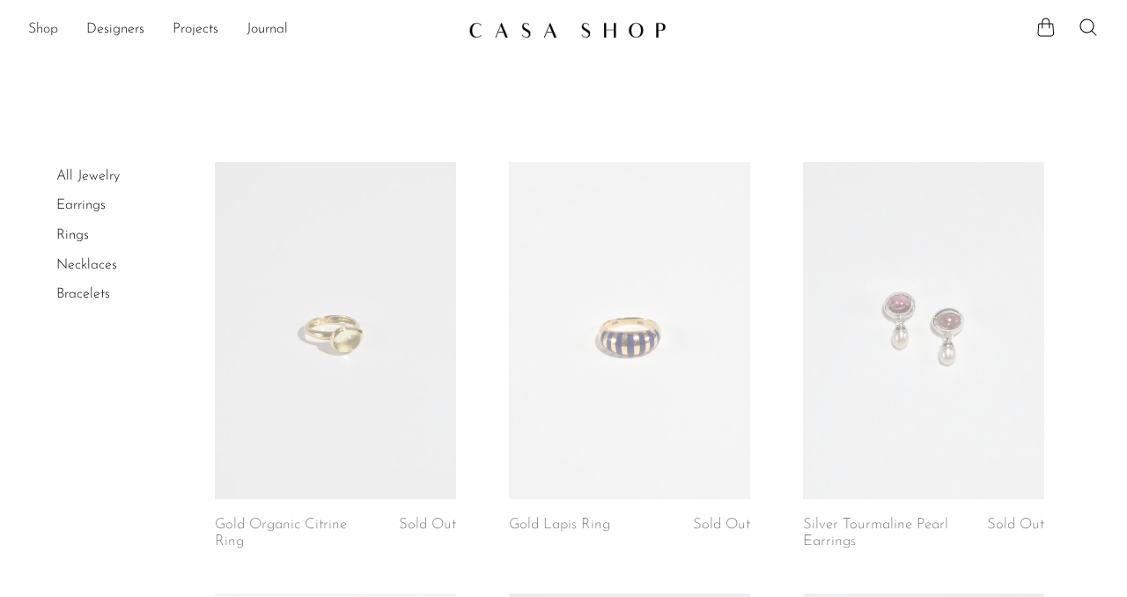
click at [37, 26] on link "Shop" at bounding box center [43, 29] width 30 height 23
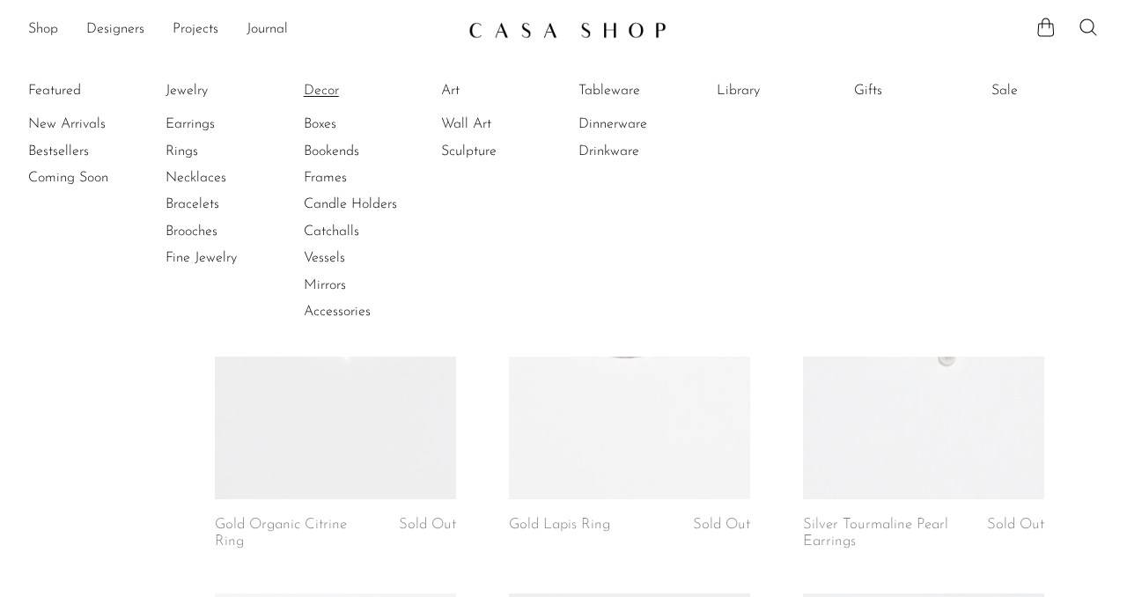
click at [329, 92] on link "Decor" at bounding box center [370, 90] width 132 height 19
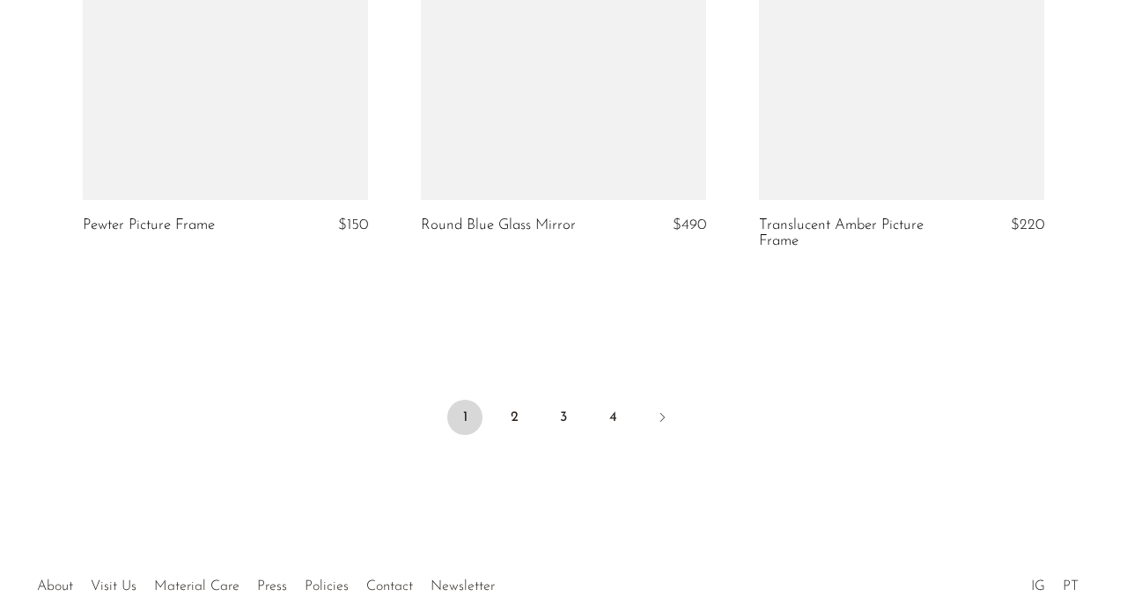
scroll to position [5798, 0]
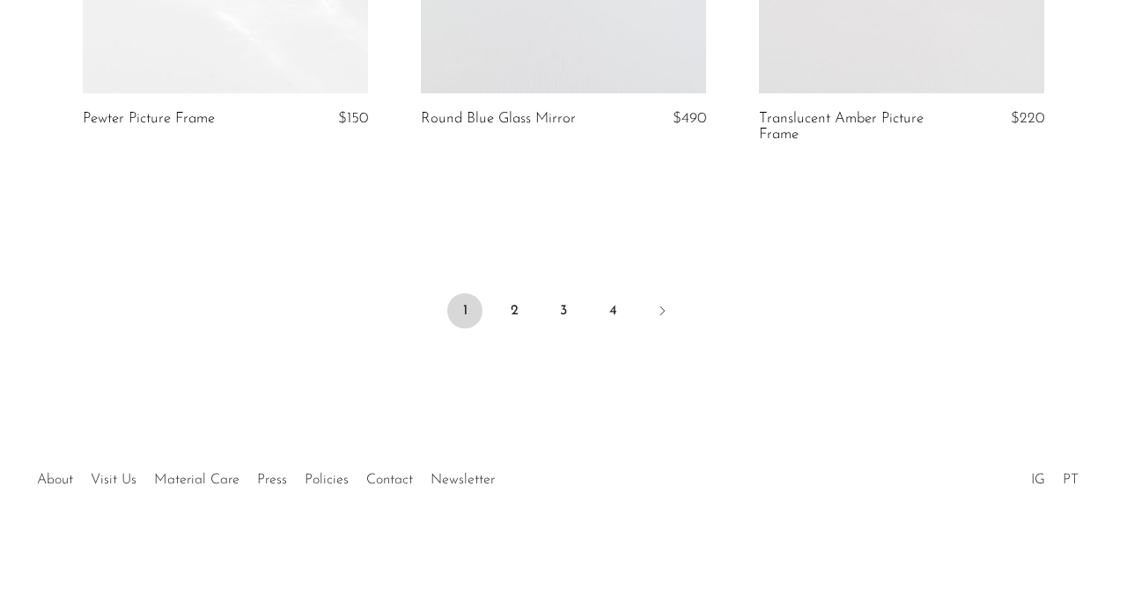
click at [501, 326] on li "2" at bounding box center [514, 312] width 35 height 39
click at [512, 313] on link "2" at bounding box center [514, 310] width 35 height 35
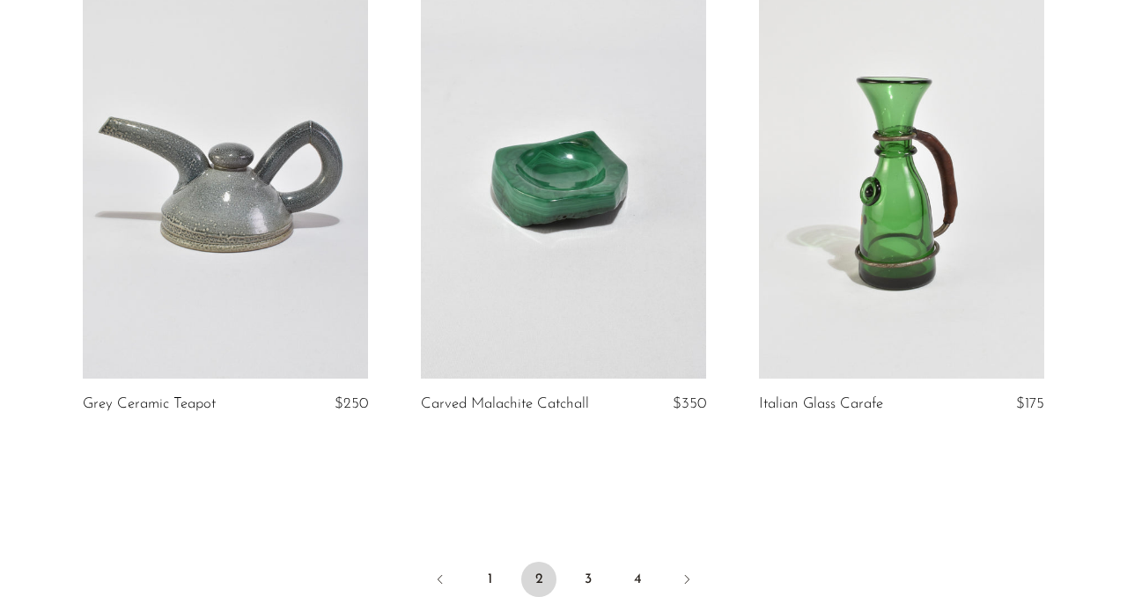
scroll to position [5508, 0]
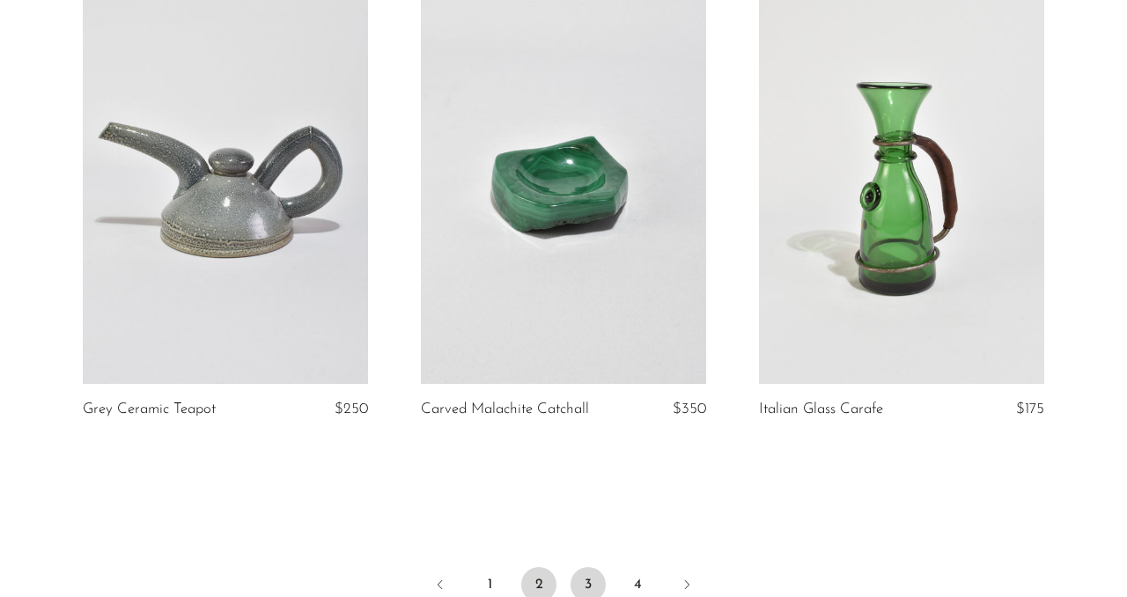
click at [588, 568] on link "3" at bounding box center [587, 584] width 35 height 35
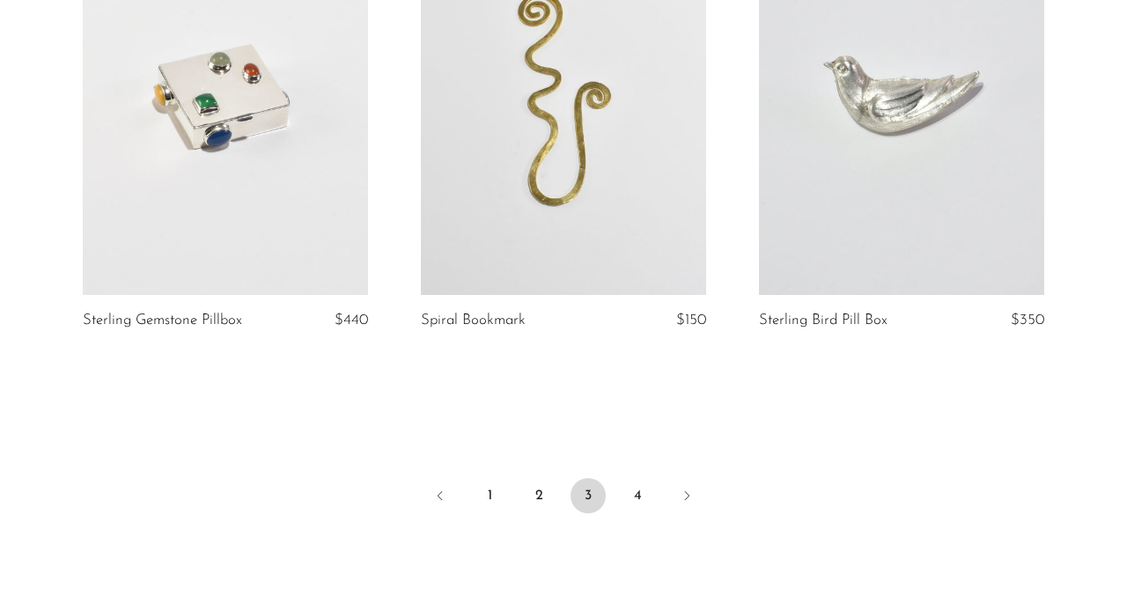
scroll to position [5596, 0]
click at [688, 492] on icon "Next" at bounding box center [687, 496] width 4 height 9
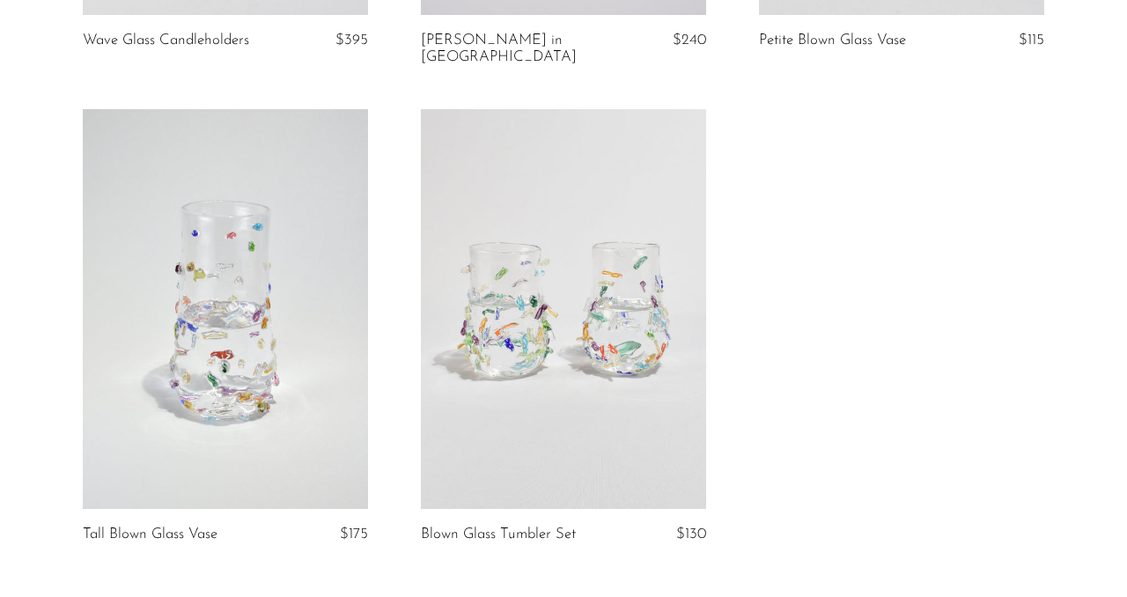
scroll to position [1142, 0]
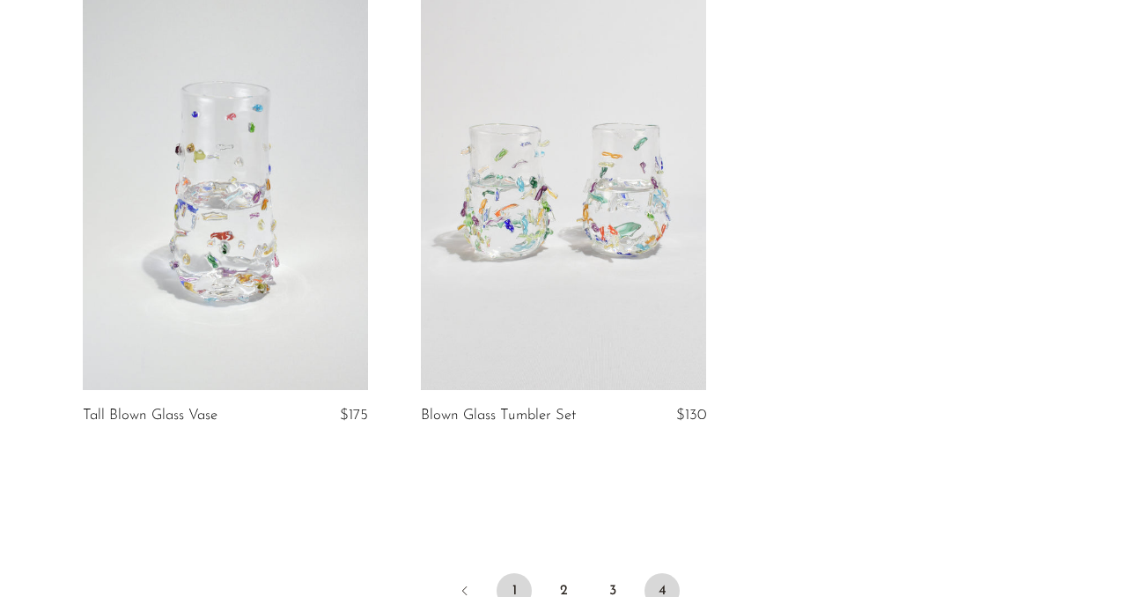
click at [504, 573] on link "1" at bounding box center [514, 590] width 35 height 35
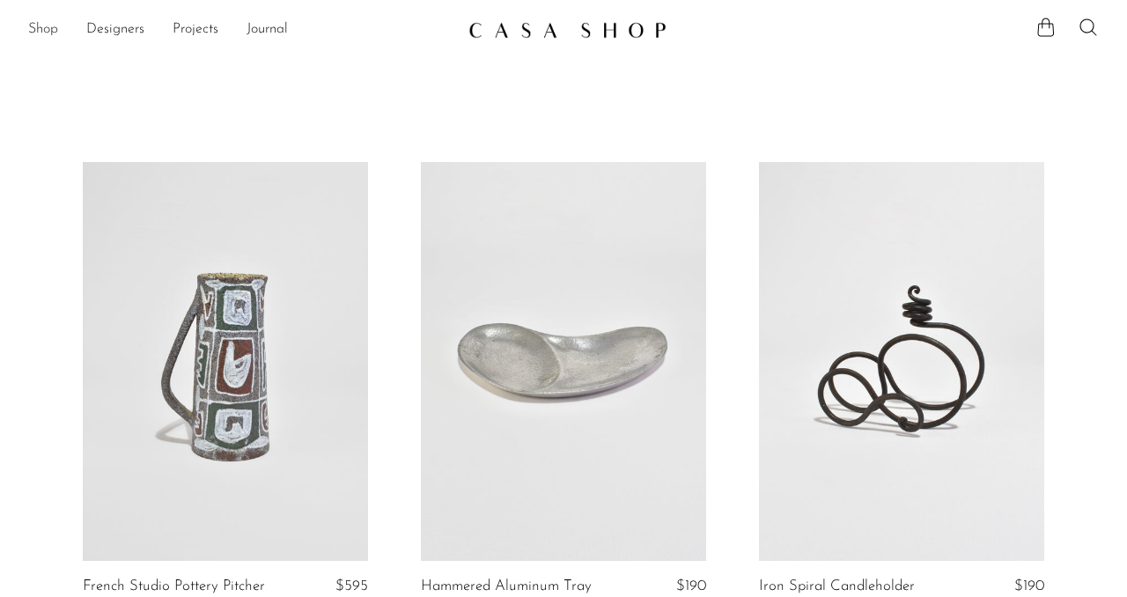
click at [44, 29] on link "Shop" at bounding box center [43, 29] width 30 height 23
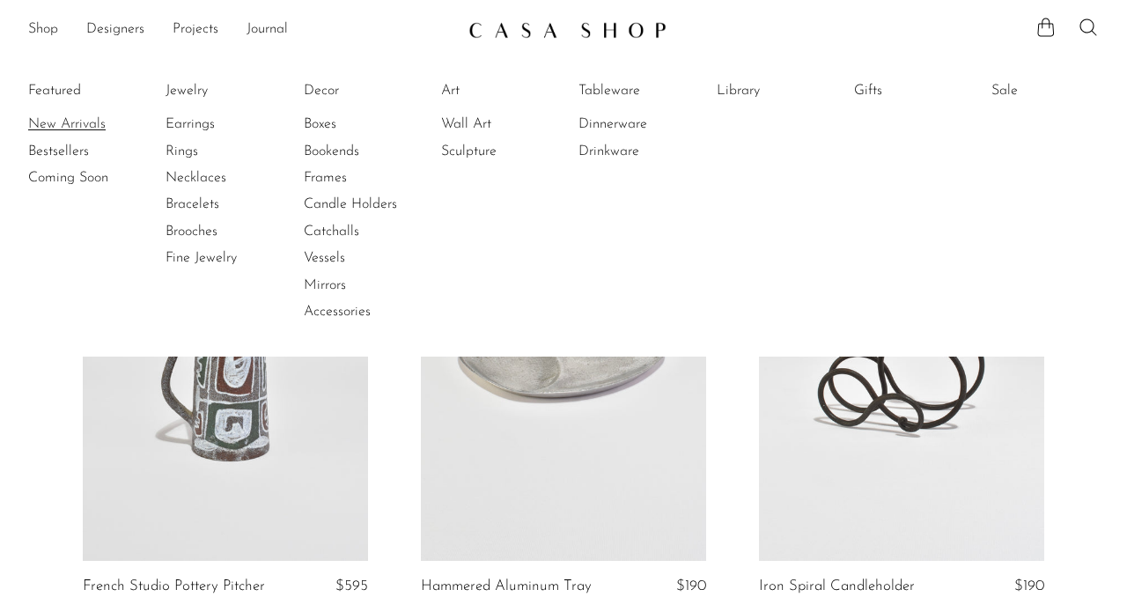
click at [54, 132] on link "New Arrivals" at bounding box center [94, 123] width 132 height 19
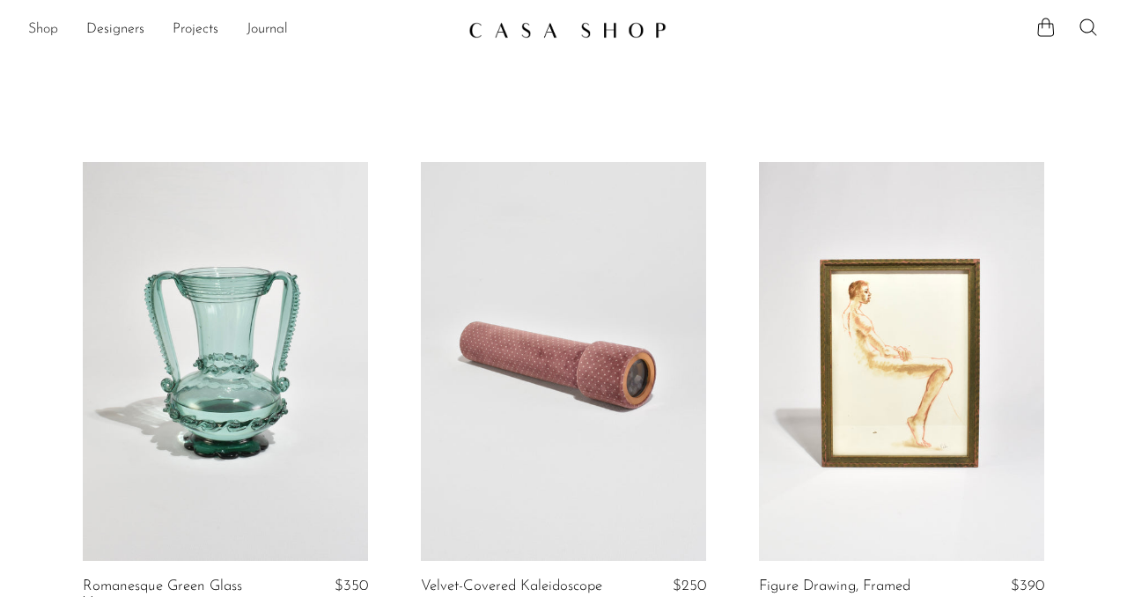
click at [36, 27] on link "Shop" at bounding box center [43, 29] width 30 height 23
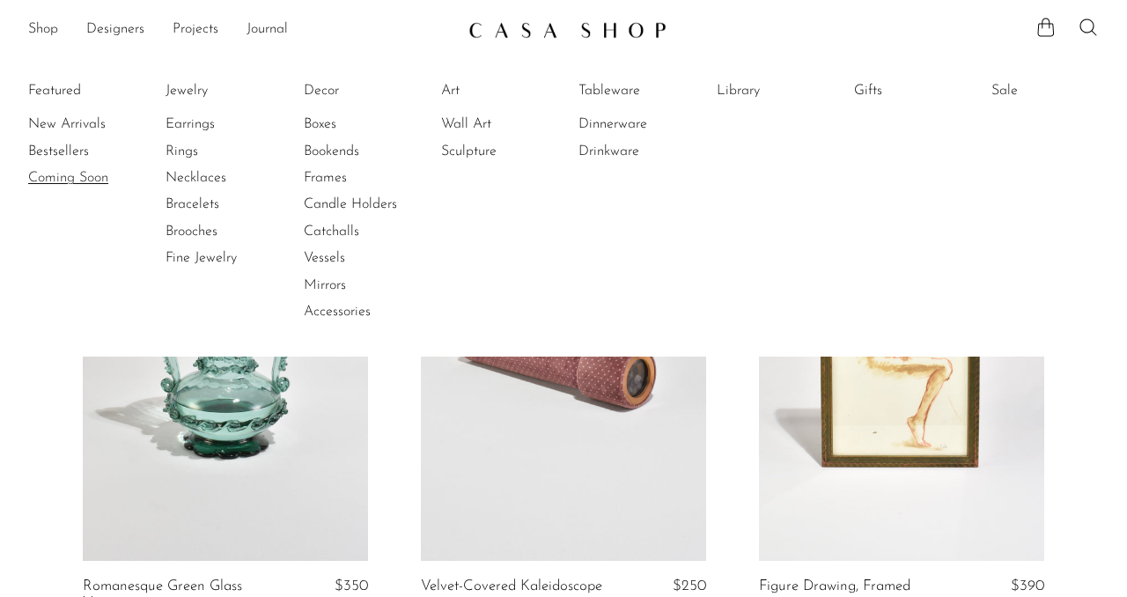
click at [69, 175] on link "Coming Soon" at bounding box center [94, 177] width 132 height 19
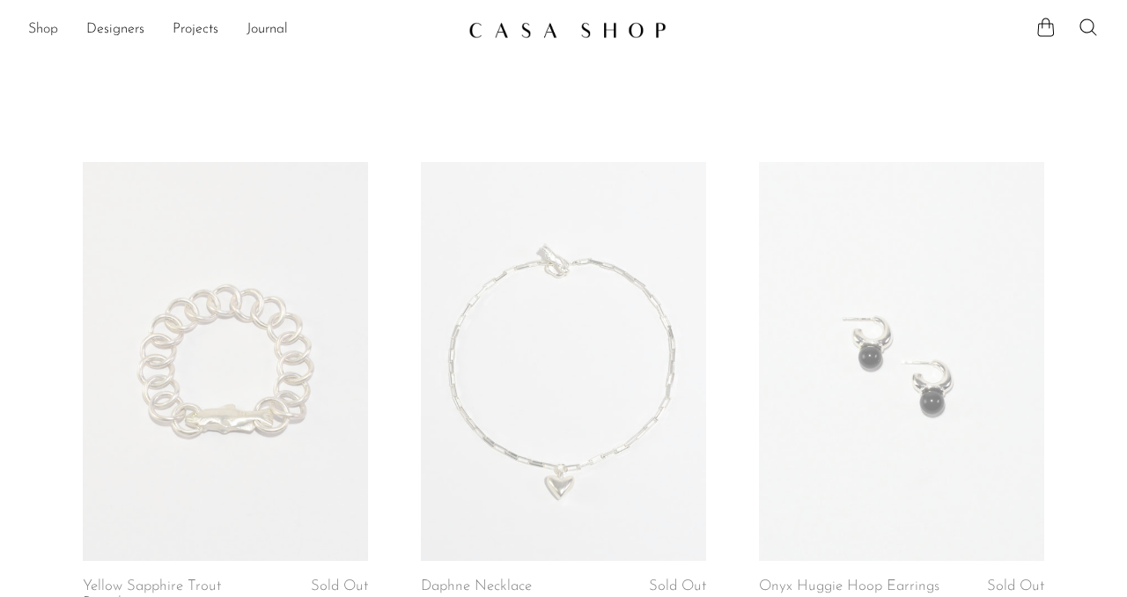
click at [41, 29] on link "Shop" at bounding box center [43, 29] width 30 height 23
